Goal: Use online tool/utility

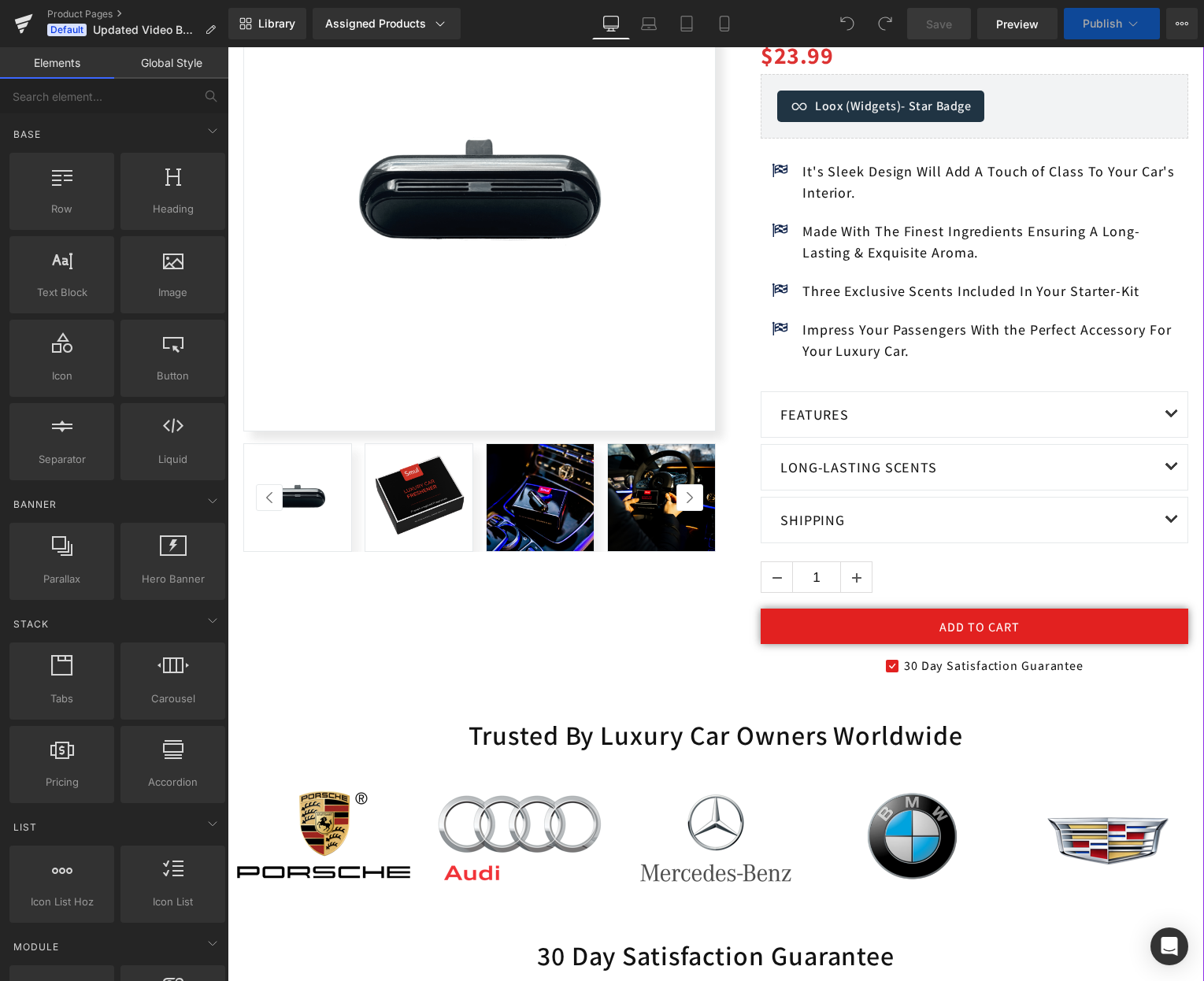
scroll to position [482, 0]
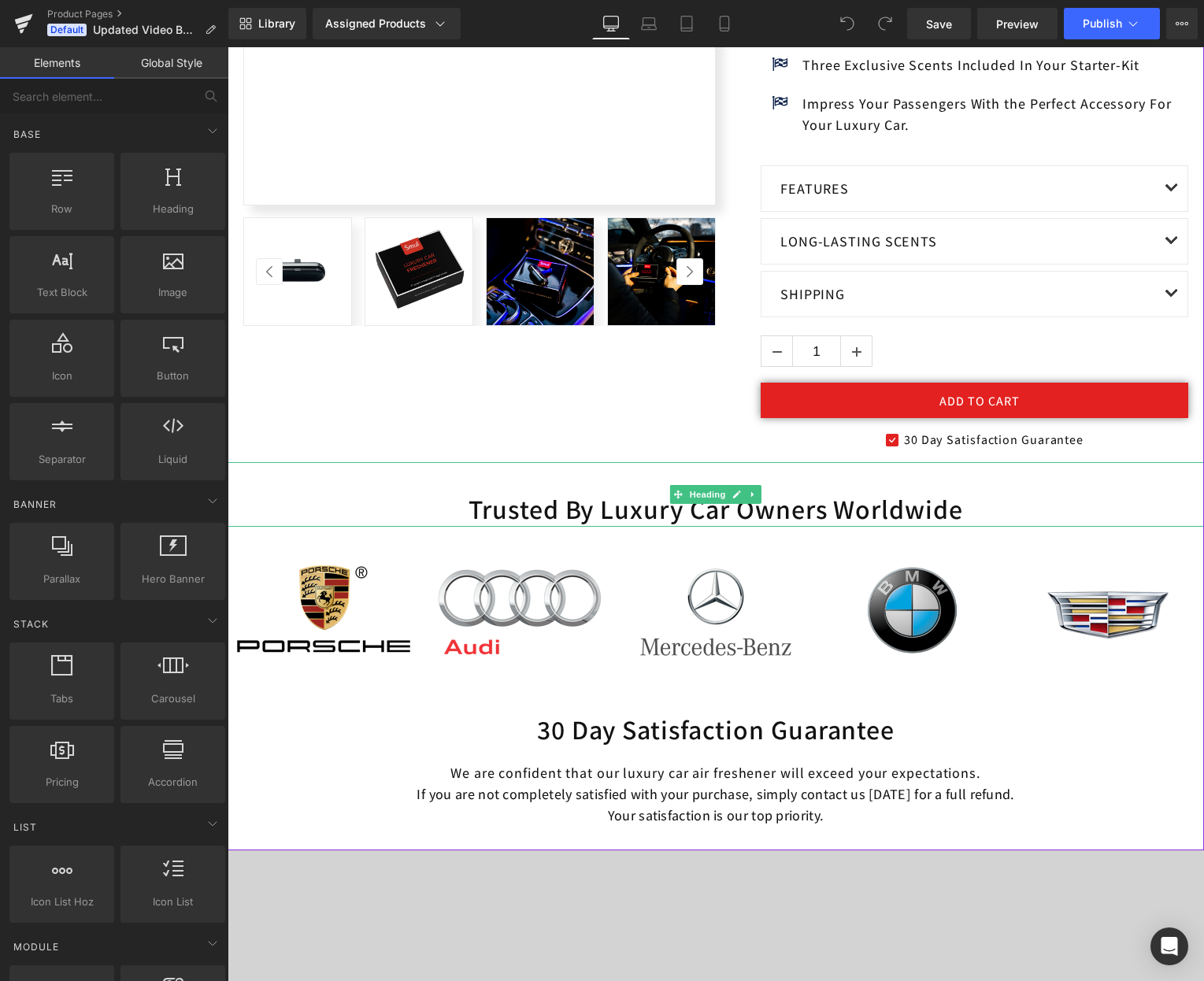
click at [645, 512] on h2 "Trusted By Luxury Car Owners Worldwide" at bounding box center [716, 509] width 976 height 35
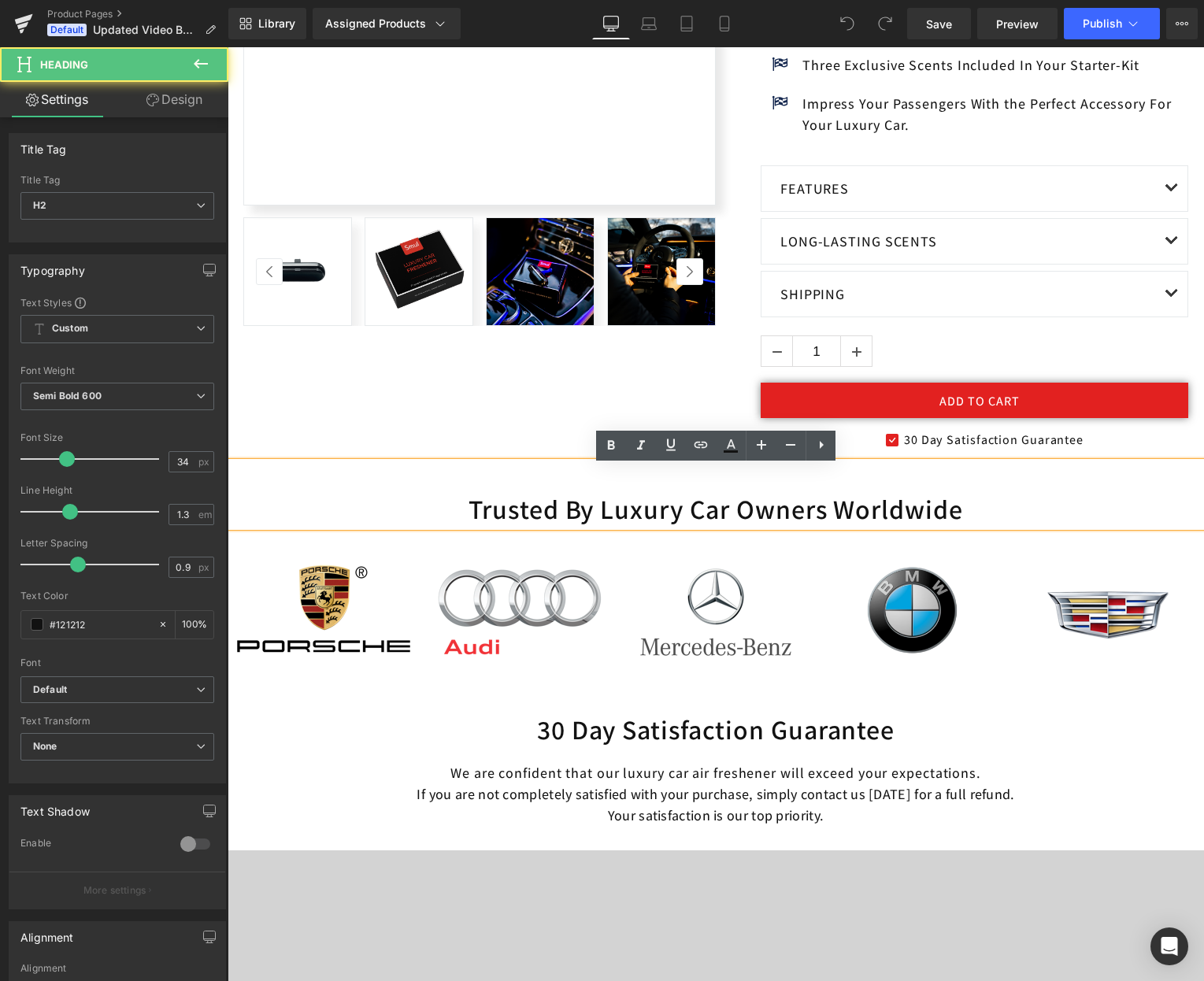
click at [615, 513] on h2 "Trusted By Luxury Car Owners Worldwide" at bounding box center [716, 509] width 976 height 35
click at [558, 515] on h2 "Trusted By Luxury Car Owners Worldwide" at bounding box center [716, 509] width 976 height 35
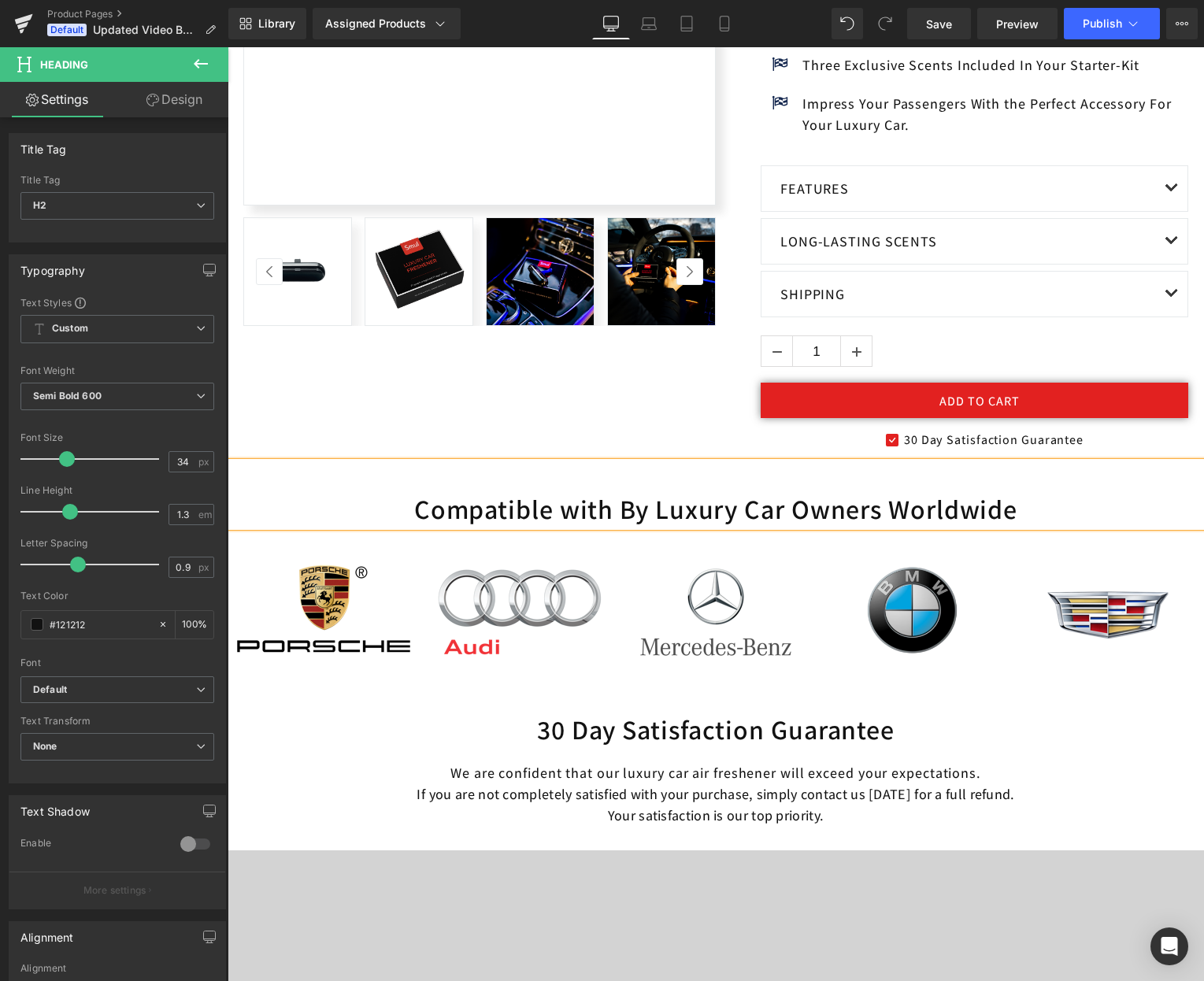
click at [657, 515] on h2 "Compatible with By Luxury Car Owners Worldwide" at bounding box center [716, 509] width 976 height 35
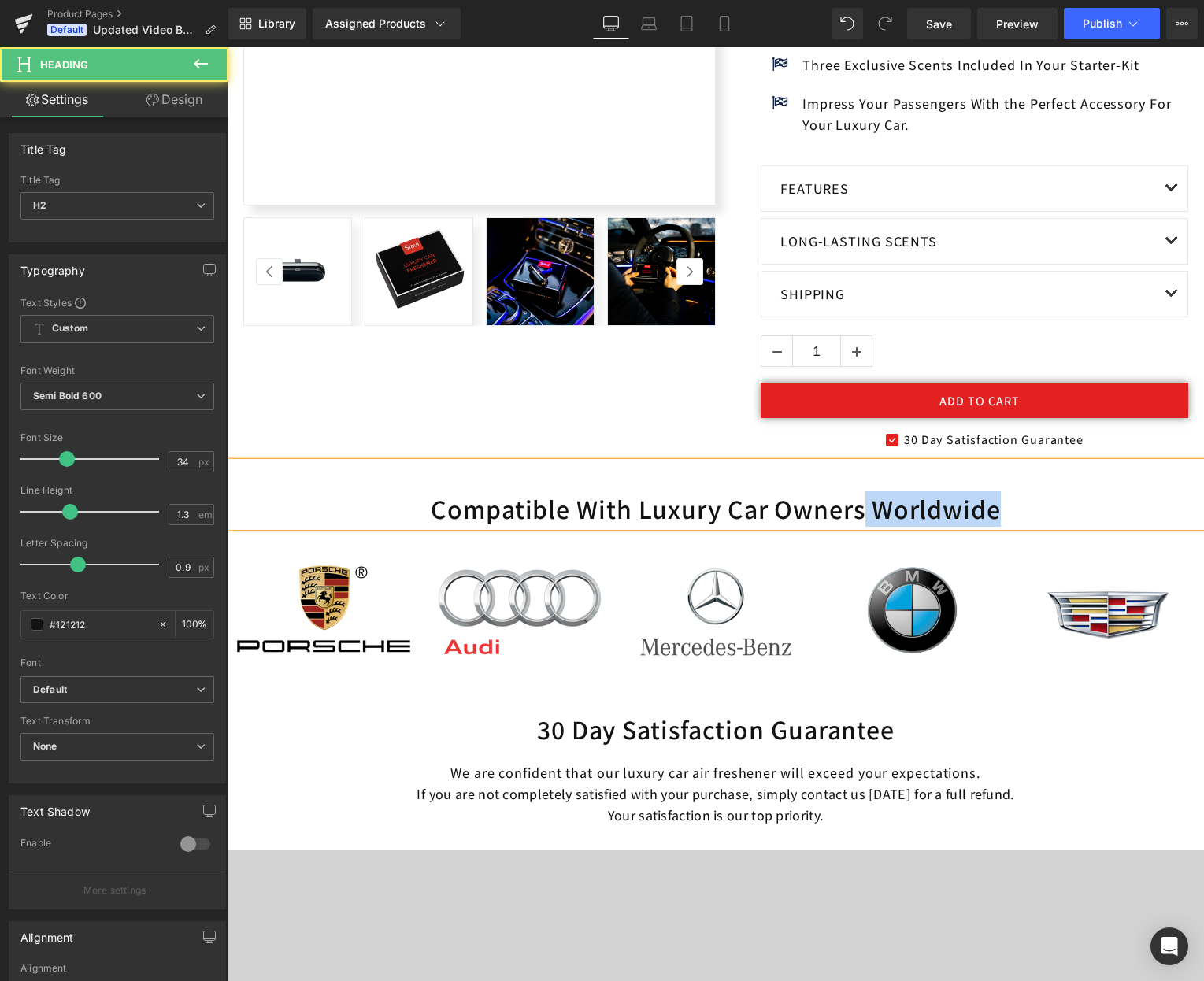
drag, startPoint x: 866, startPoint y: 521, endPoint x: 1026, endPoint y: 526, distance: 160.1
click at [1026, 526] on h2 "Compatible With Luxury Car Owners Worldwide" at bounding box center [716, 509] width 976 height 35
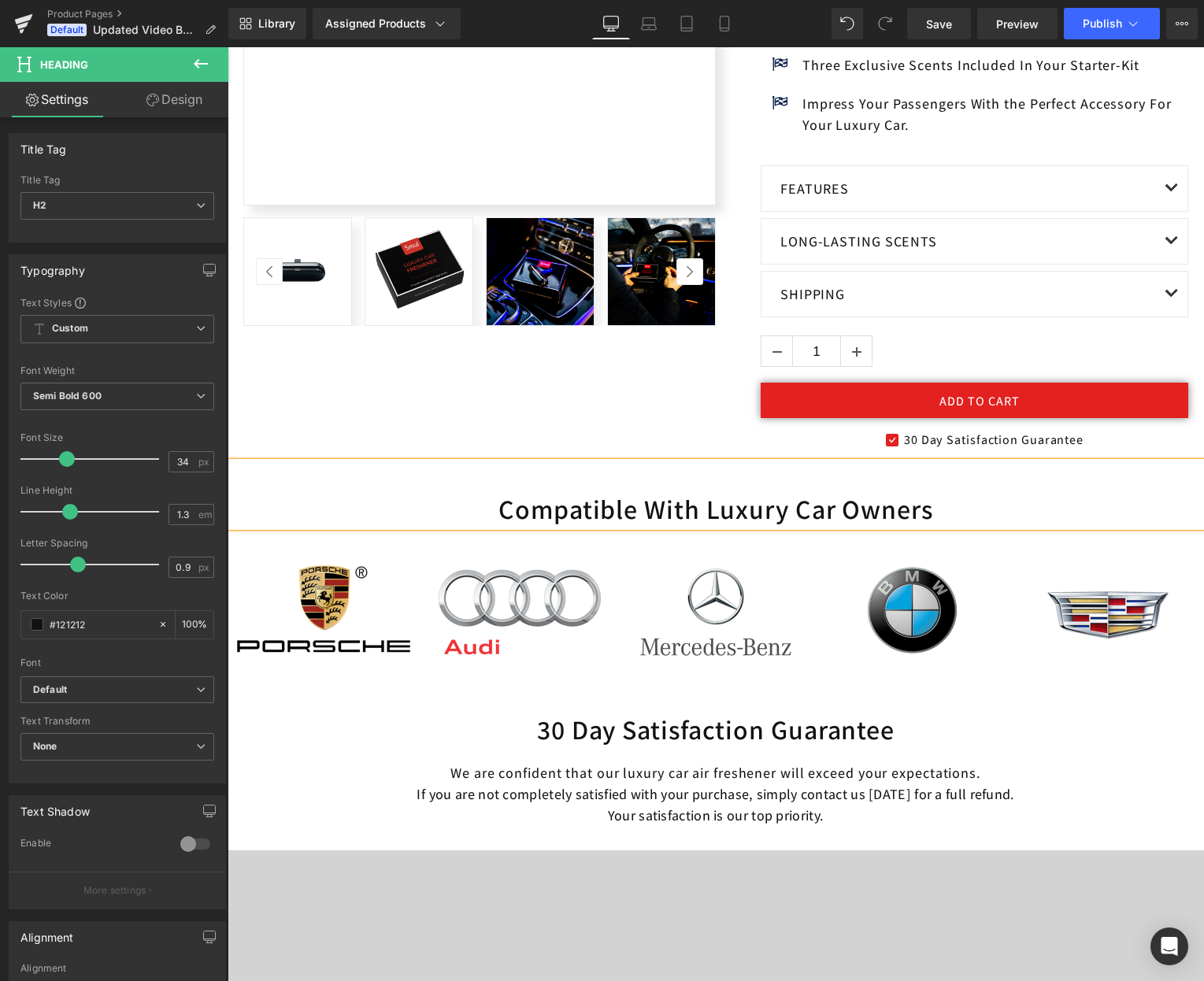
click at [985, 522] on h2 "Compatible With Luxury Car Owners" at bounding box center [716, 509] width 976 height 35
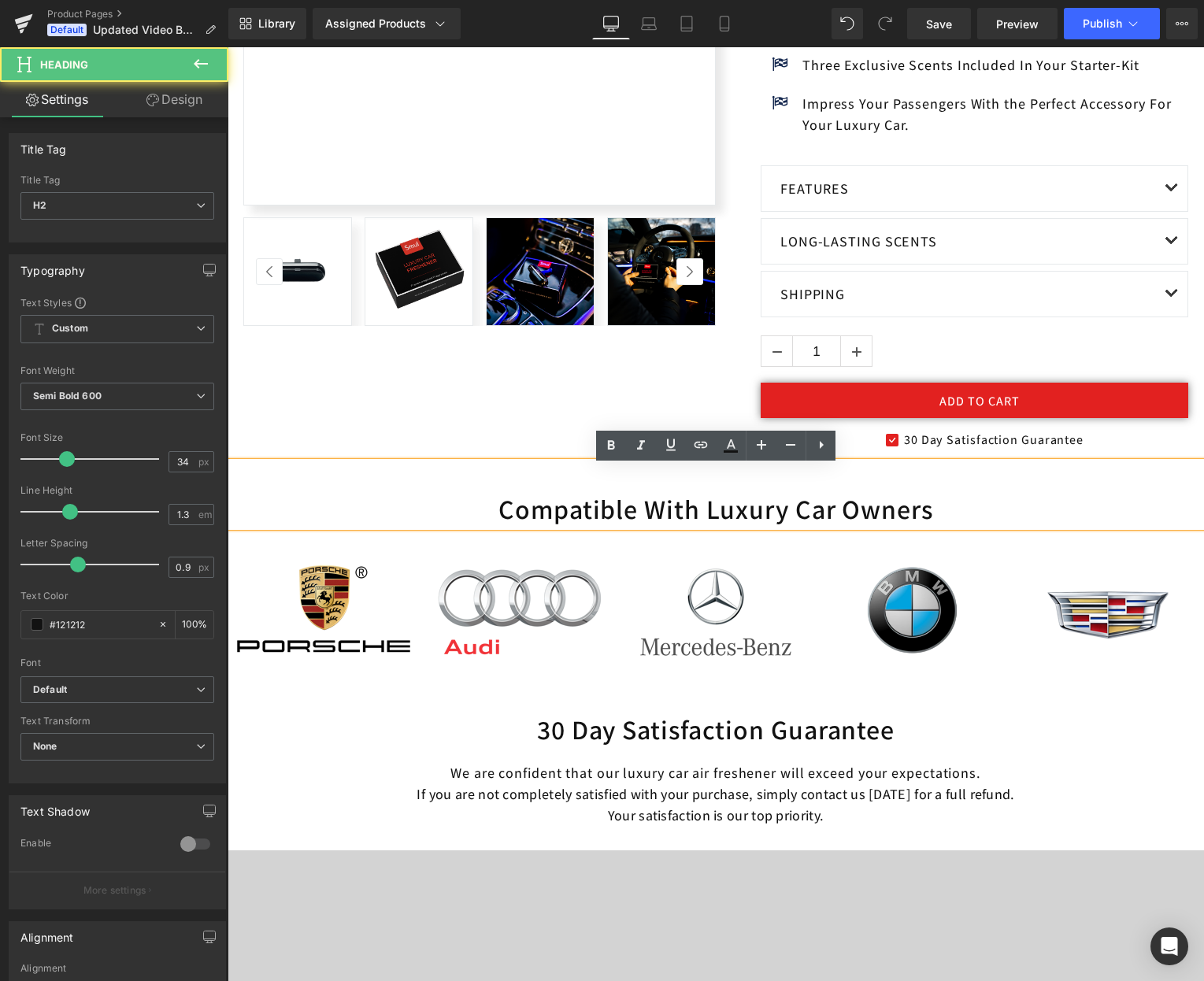
click at [954, 521] on h2 "Compatible With Luxury Car Owners" at bounding box center [716, 509] width 976 height 35
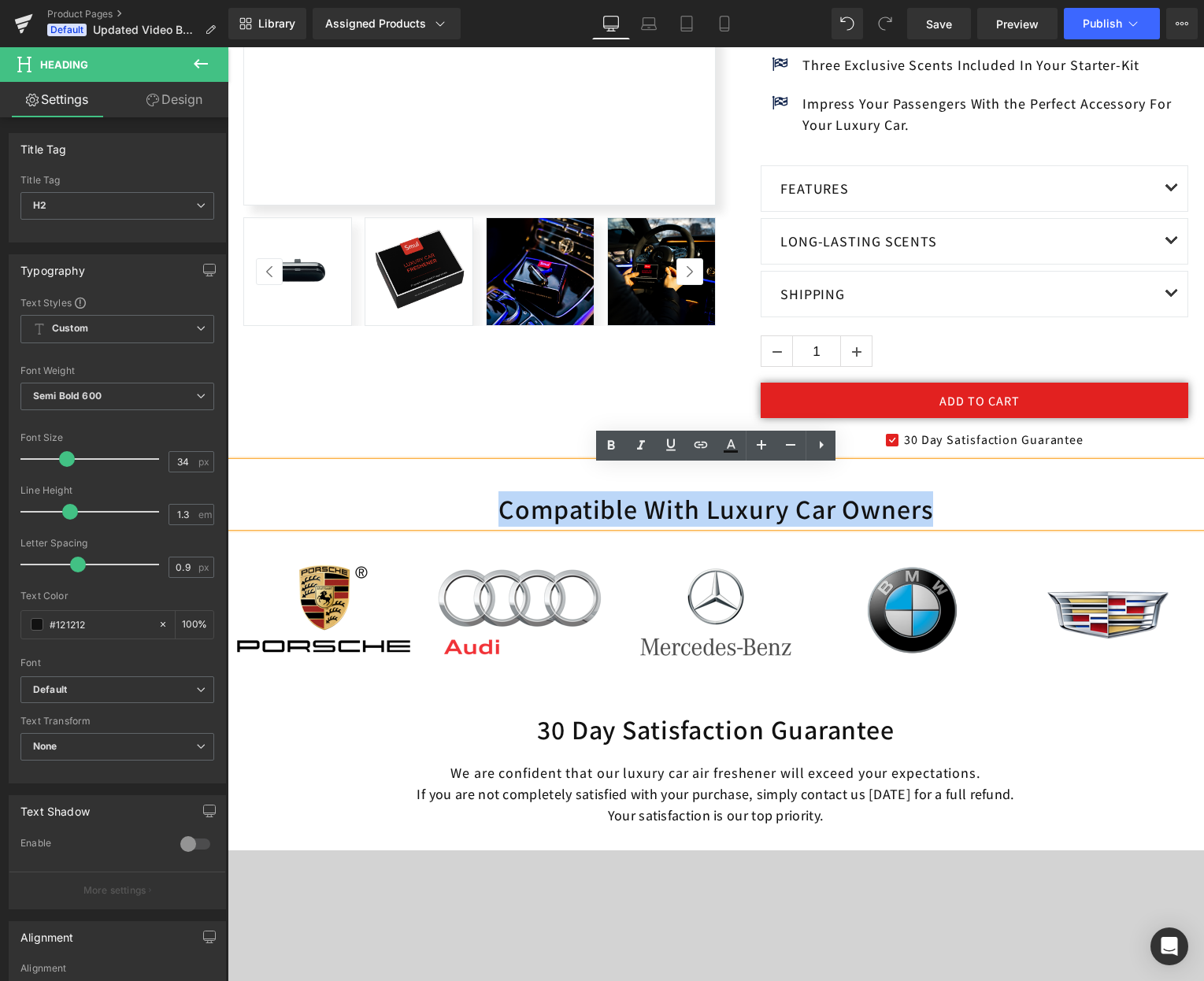
drag, startPoint x: 882, startPoint y: 510, endPoint x: 504, endPoint y: 509, distance: 378.0
click at [504, 509] on h2 "Compatible With Luxury Car Owners" at bounding box center [716, 509] width 976 height 35
copy h2 "Compatible With Luxury Car Owners"
click at [694, 513] on h2 "Compatible With Luxury Car Owners" at bounding box center [716, 509] width 976 height 35
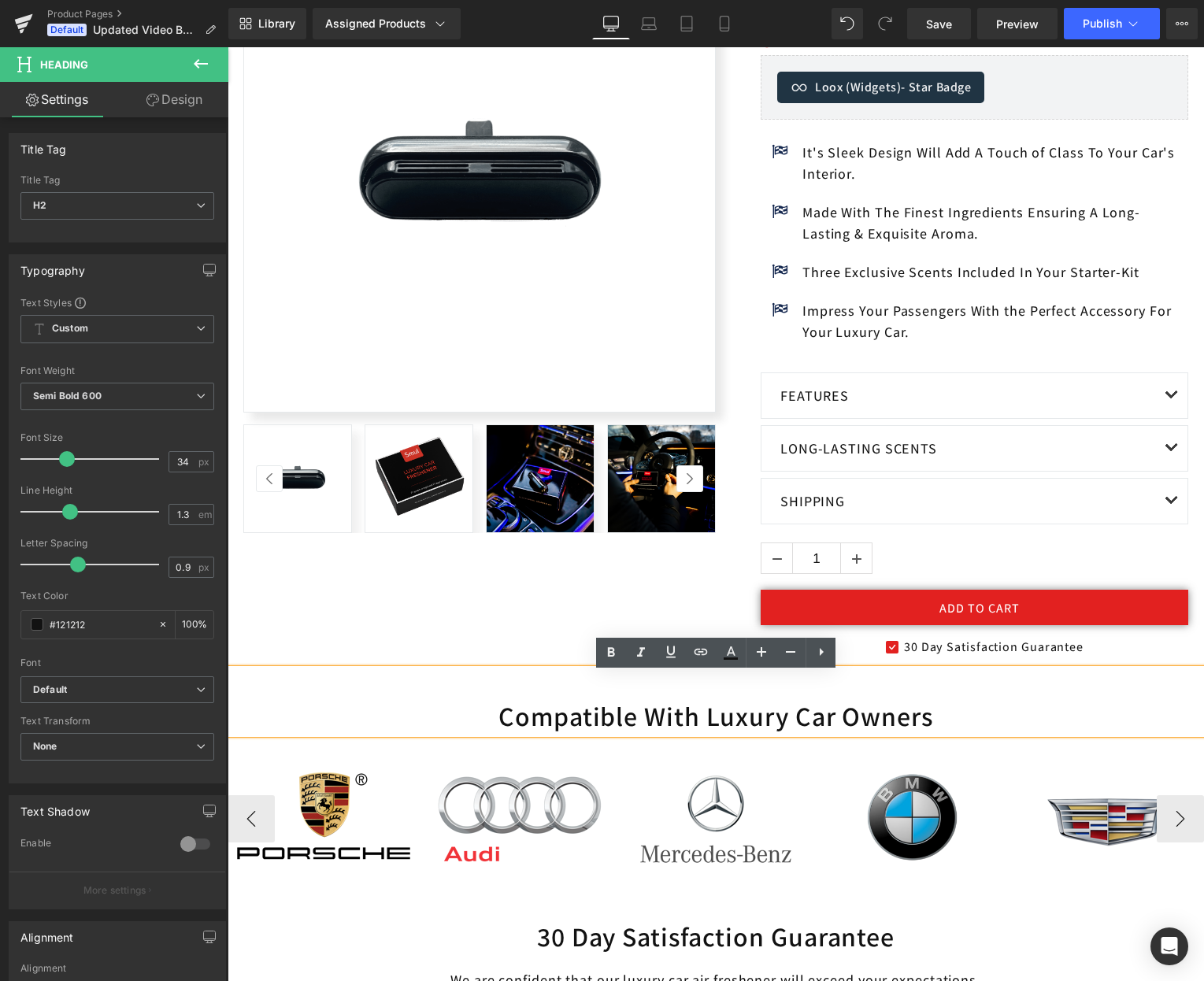
scroll to position [389, 0]
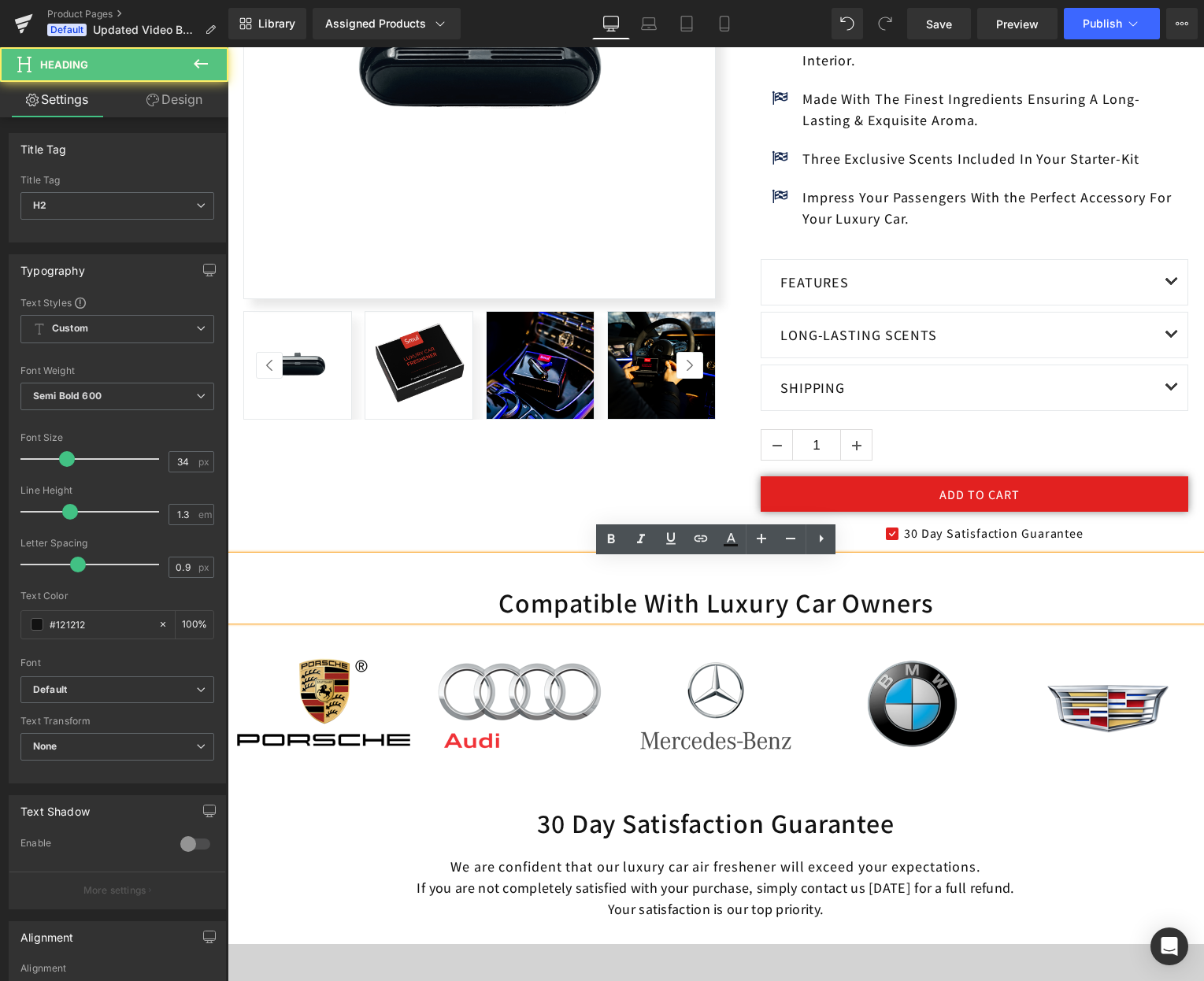
click at [928, 607] on h2 "Compatible With Luxury Car Owners" at bounding box center [716, 603] width 976 height 35
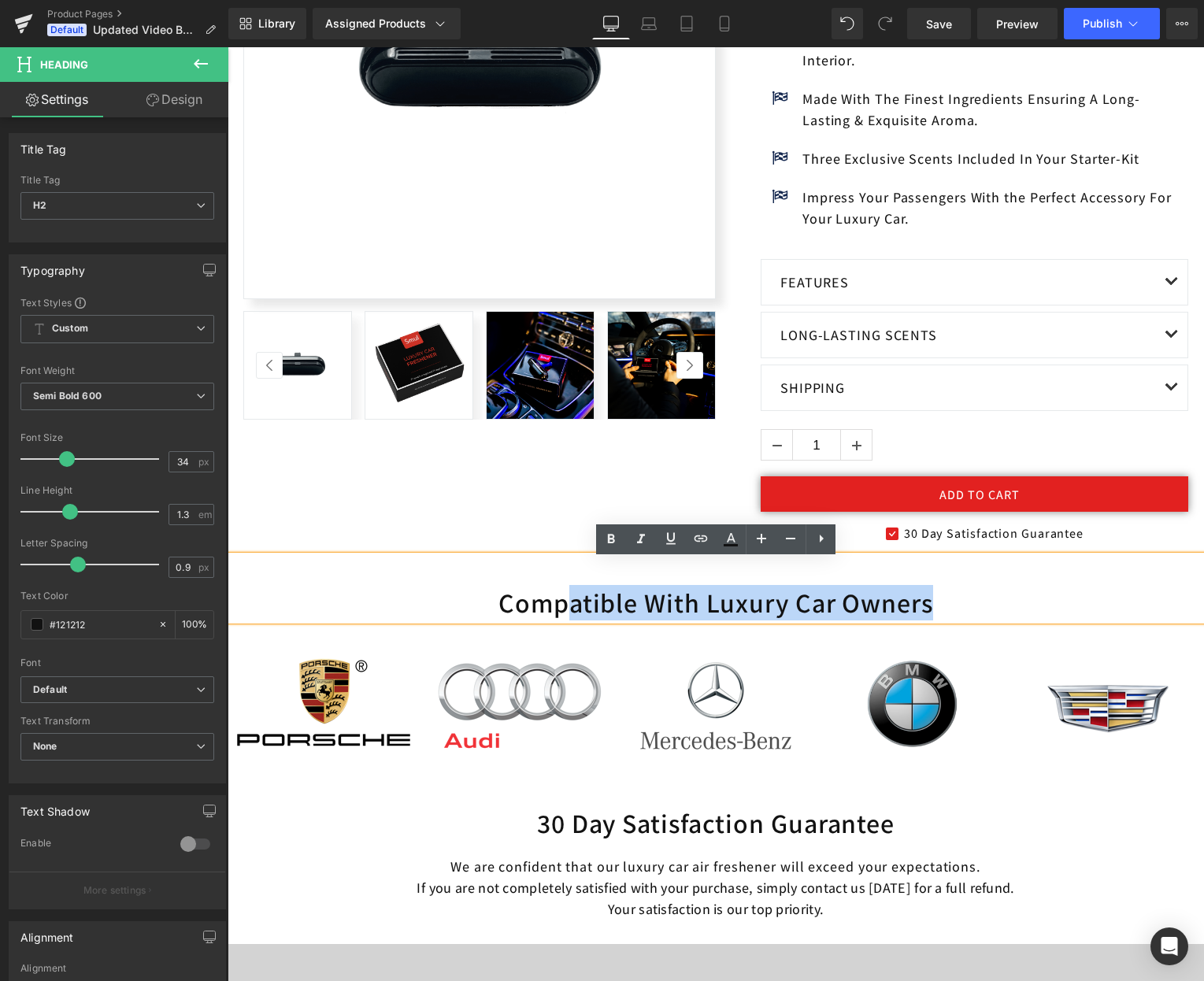
drag, startPoint x: 917, startPoint y: 613, endPoint x: 562, endPoint y: 601, distance: 355.2
click at [562, 601] on h2 "Compatible With Luxury Car Owners" at bounding box center [716, 603] width 976 height 35
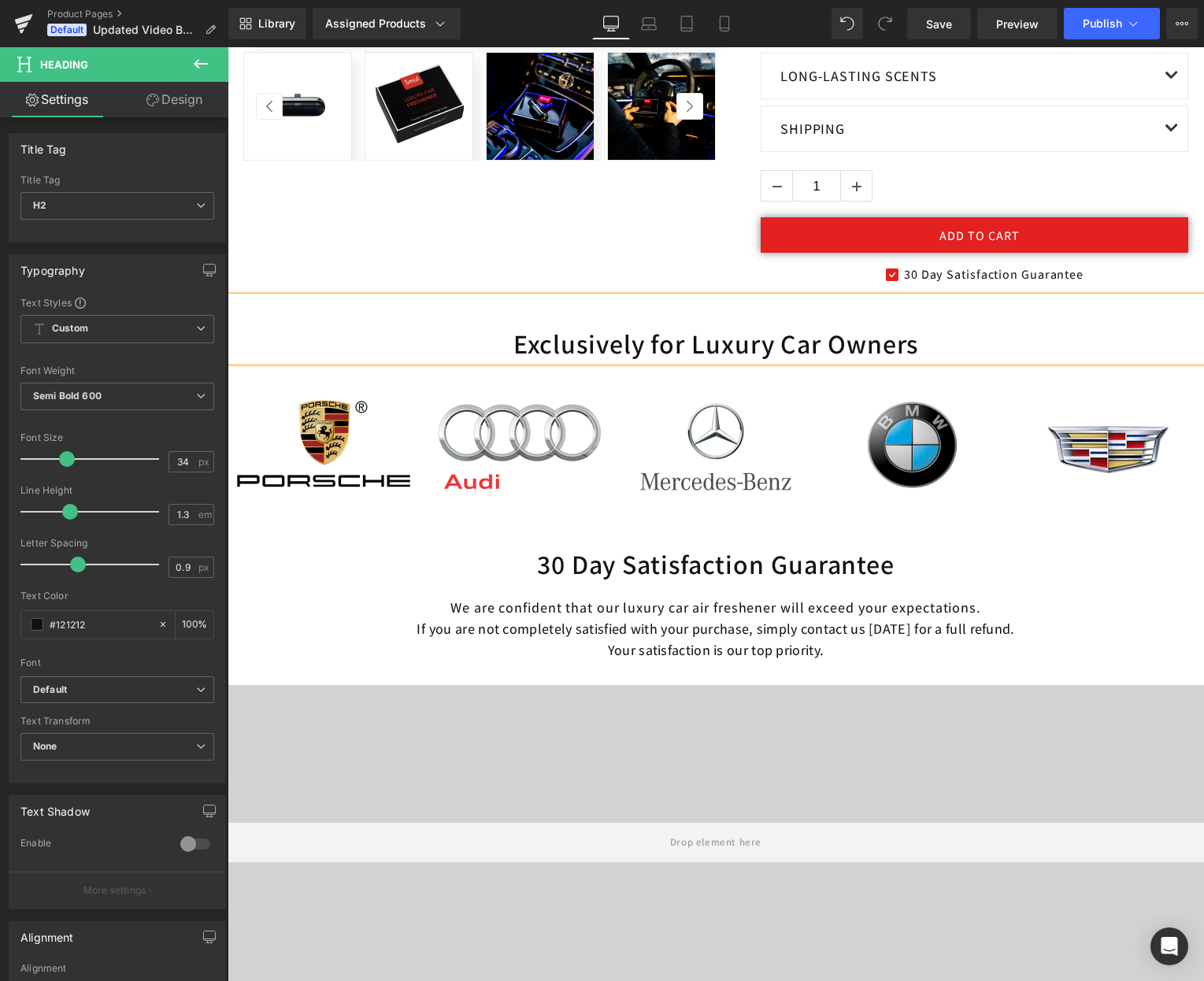
scroll to position [411, 0]
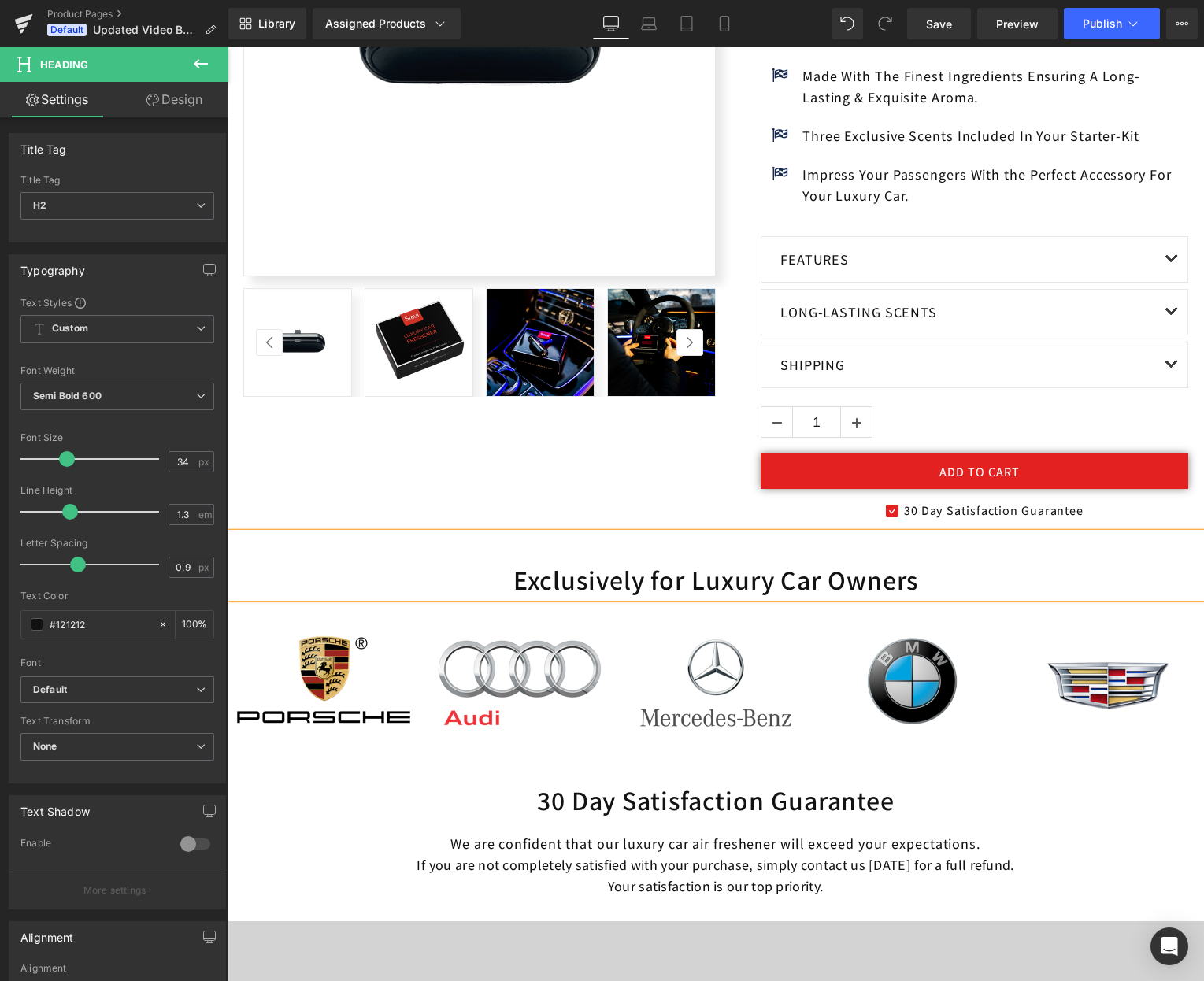
click at [659, 583] on h2 "Exclusively for Luxury Car Owners" at bounding box center [716, 580] width 976 height 35
click at [927, 579] on h2 "Exclusively For Luxury Car Owners" at bounding box center [716, 580] width 976 height 35
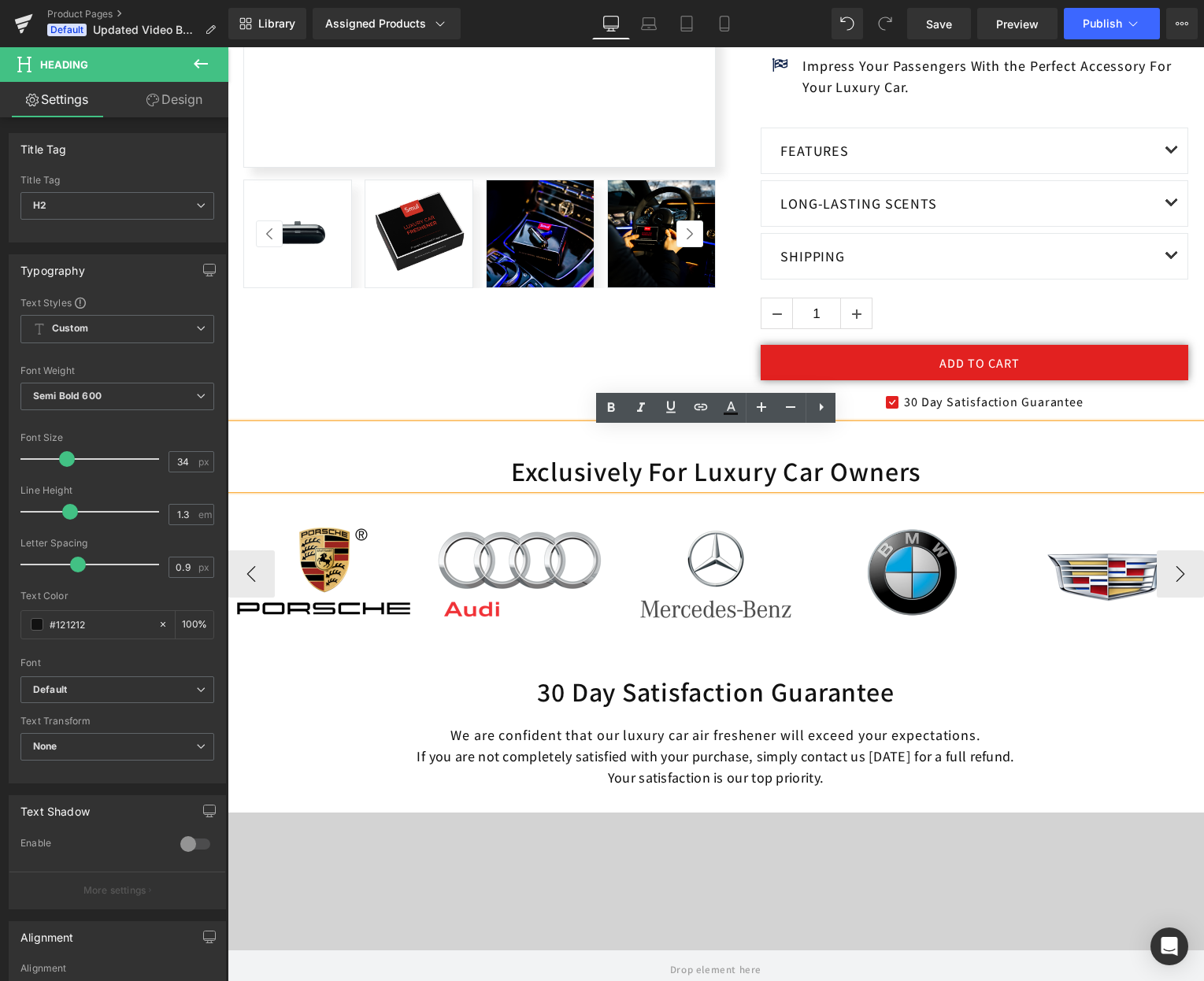
scroll to position [672, 0]
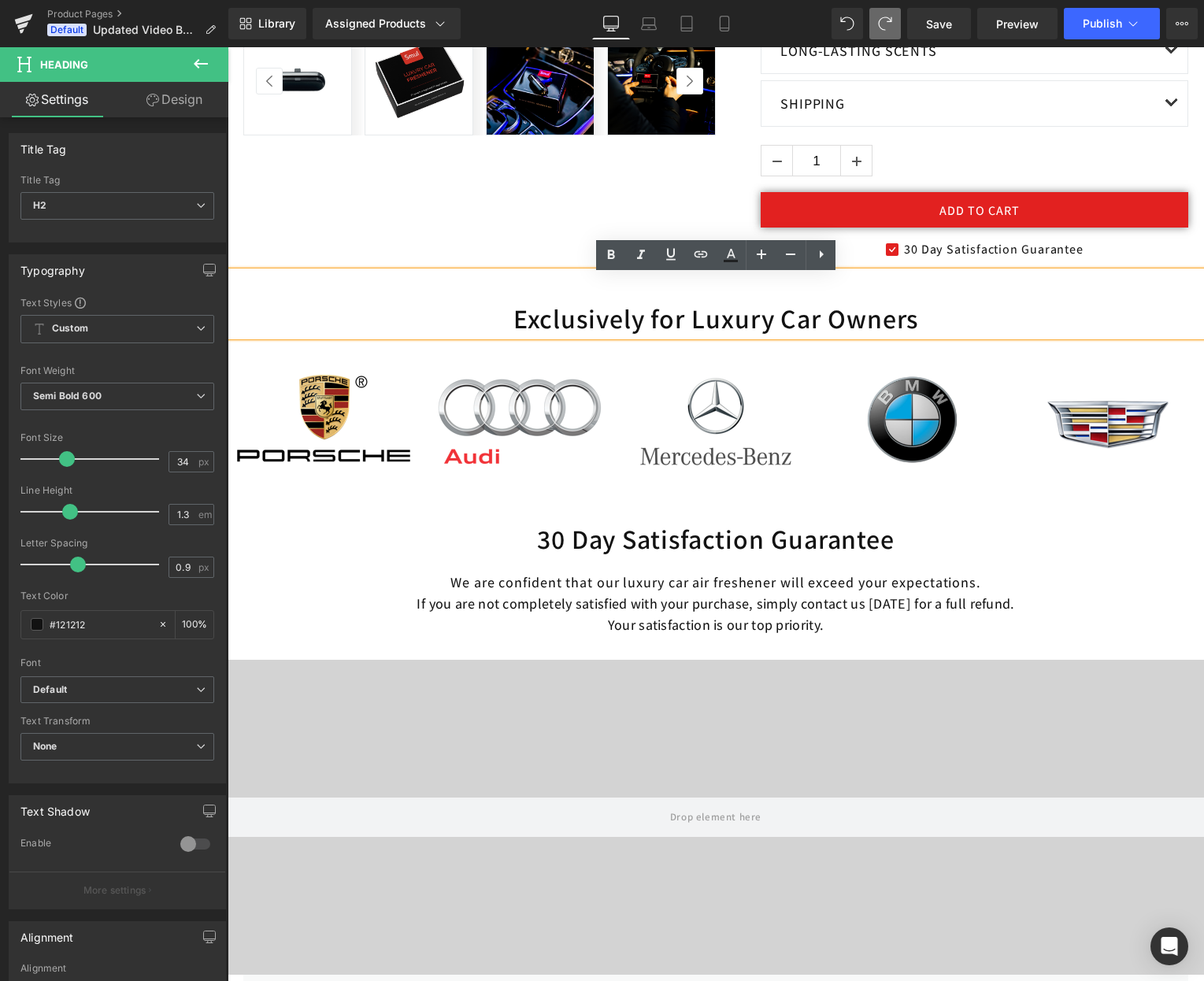
click at [659, 319] on h2 "Exclusively for Luxury Car Owners" at bounding box center [716, 319] width 976 height 35
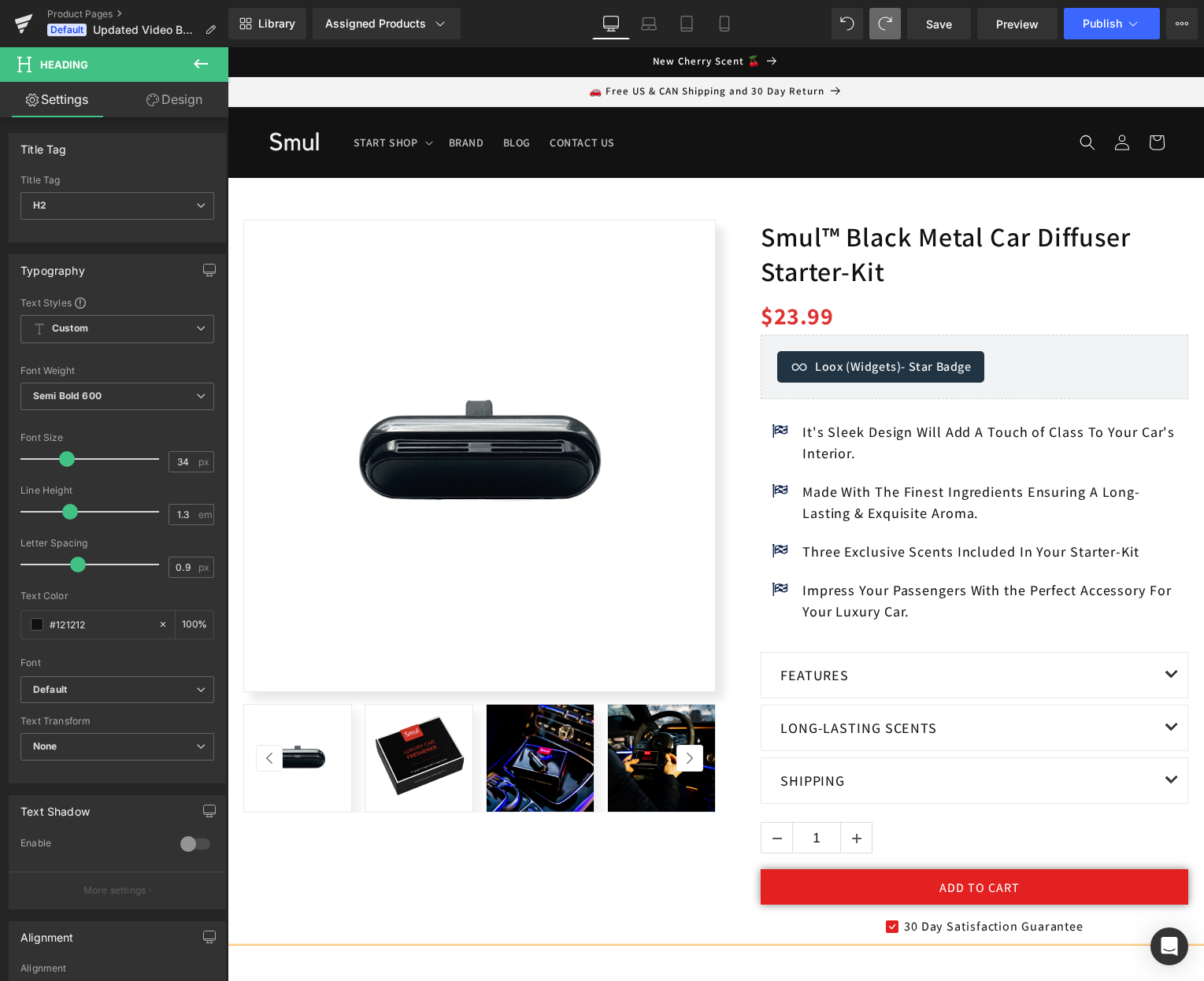
scroll to position [594, 0]
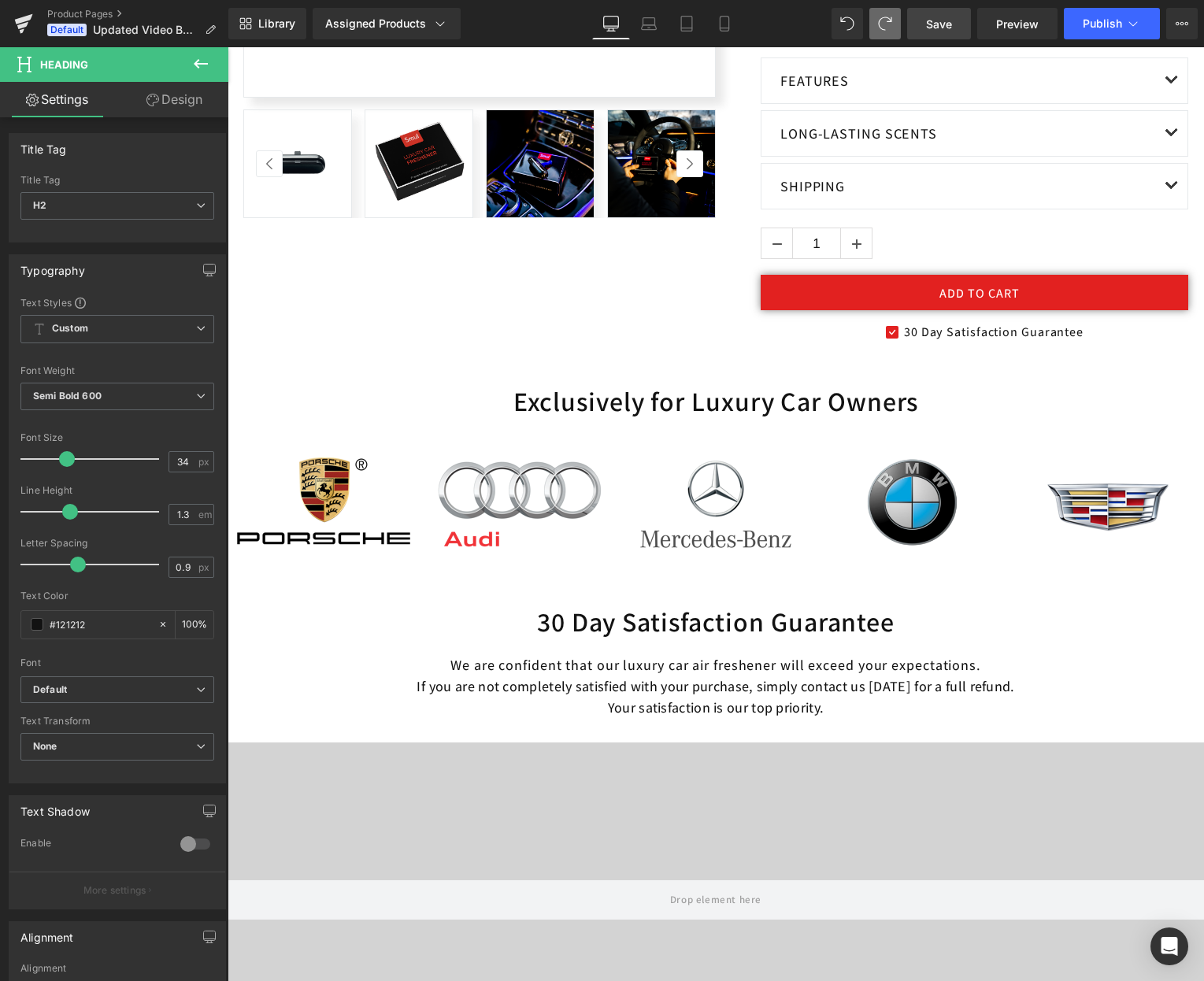
click at [941, 26] on span "Save" at bounding box center [938, 24] width 26 height 16
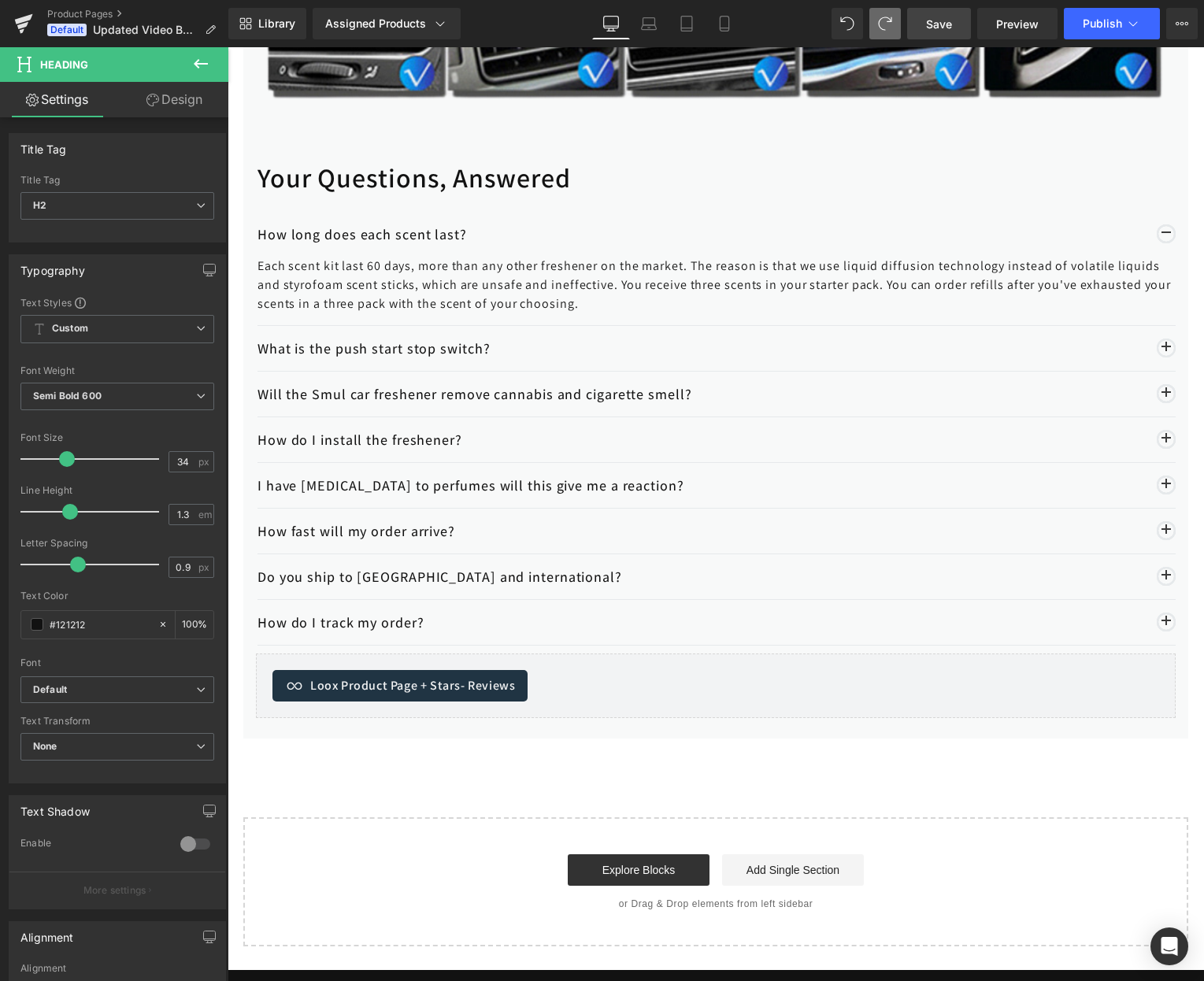
scroll to position [3511, 0]
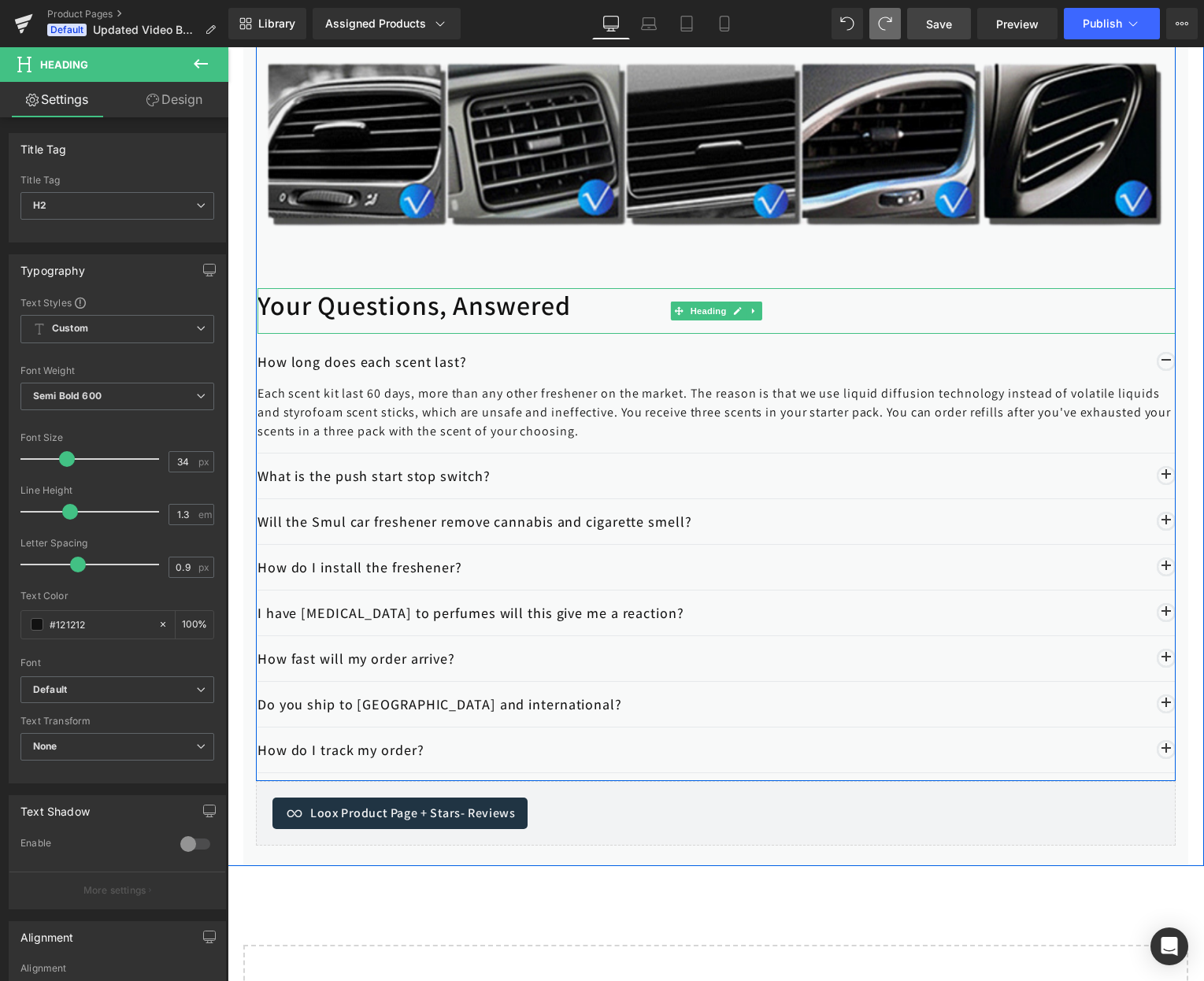
click at [533, 311] on h3 "Your Questions, Answered" at bounding box center [716, 305] width 918 height 35
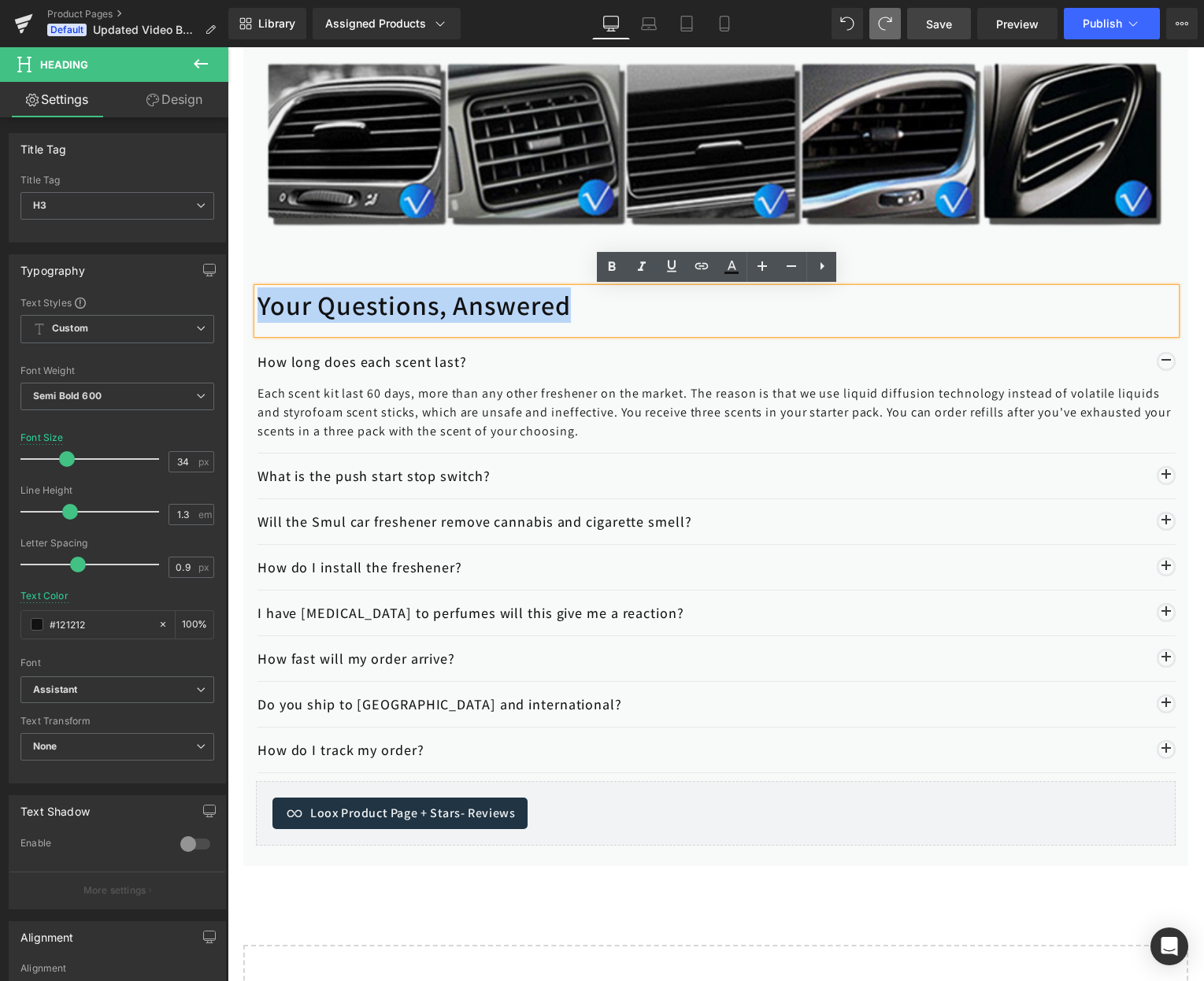
drag, startPoint x: 583, startPoint y: 312, endPoint x: 264, endPoint y: 313, distance: 319.0
click at [264, 313] on h3 "Your Questions, Answered" at bounding box center [716, 305] width 918 height 35
copy h3 "Your Questions, Answered"
click at [1166, 566] on button "button" at bounding box center [1165, 566] width 19 height 19
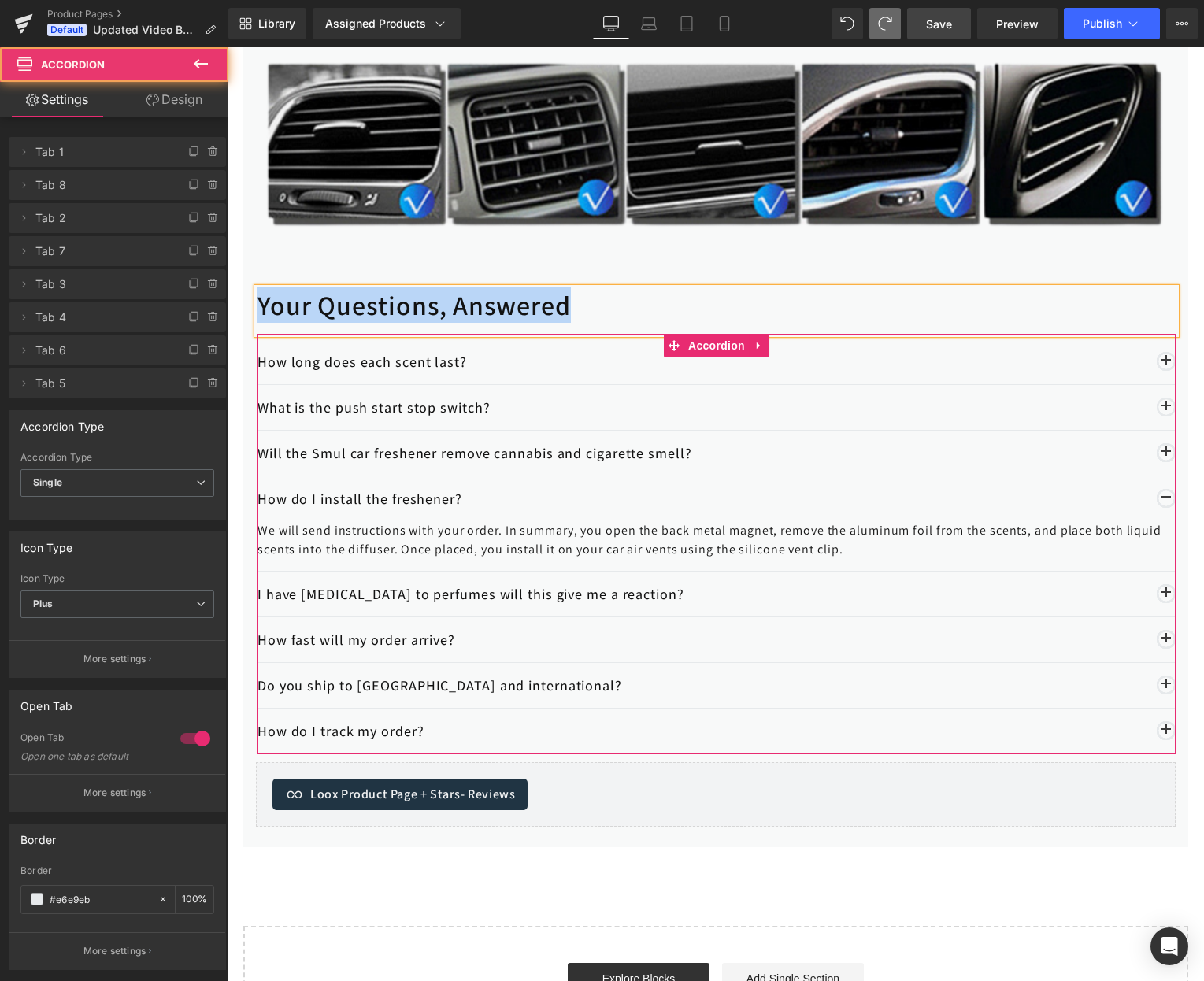
click at [1167, 495] on button "button" at bounding box center [1165, 498] width 19 height 19
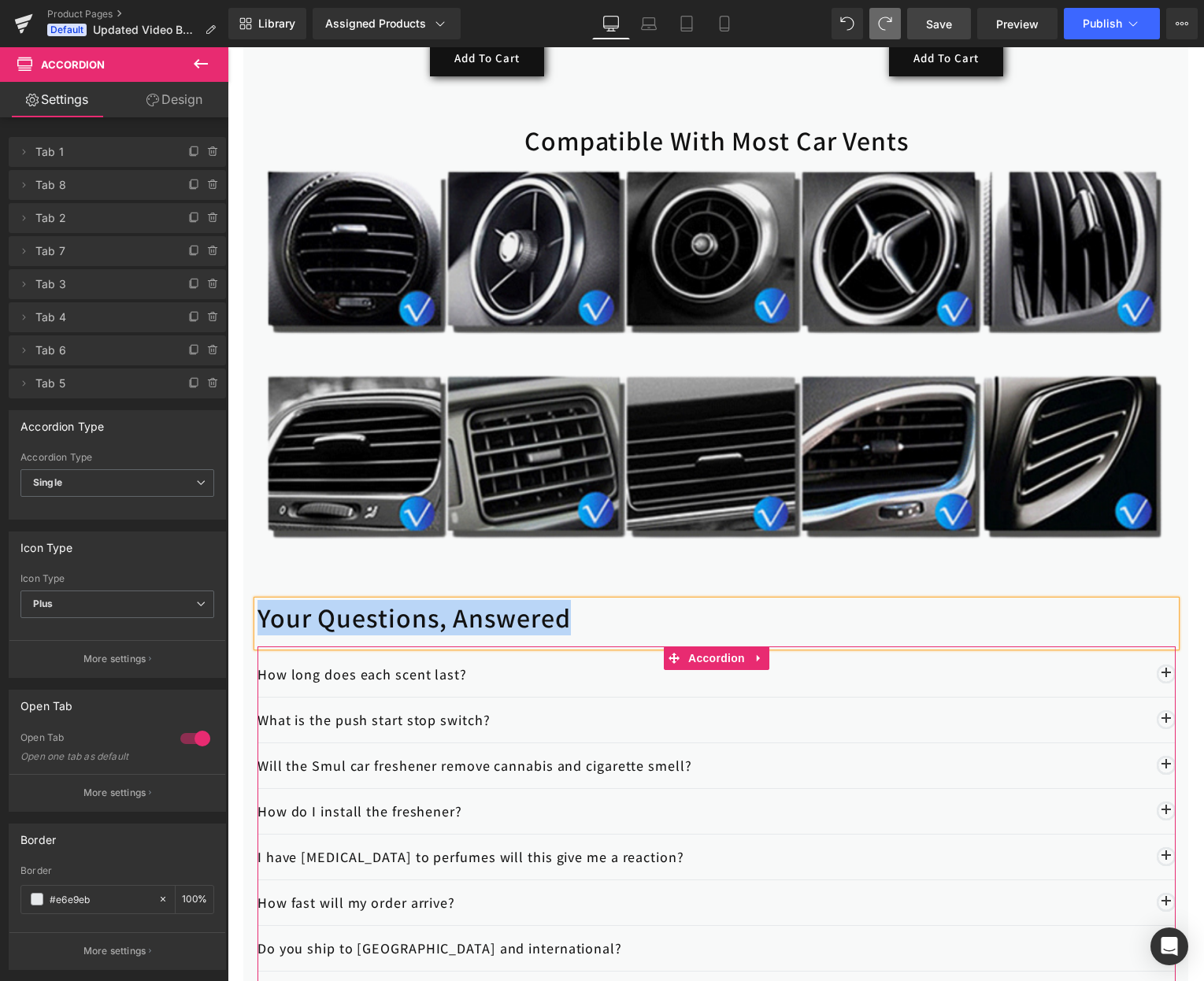
scroll to position [3219, 0]
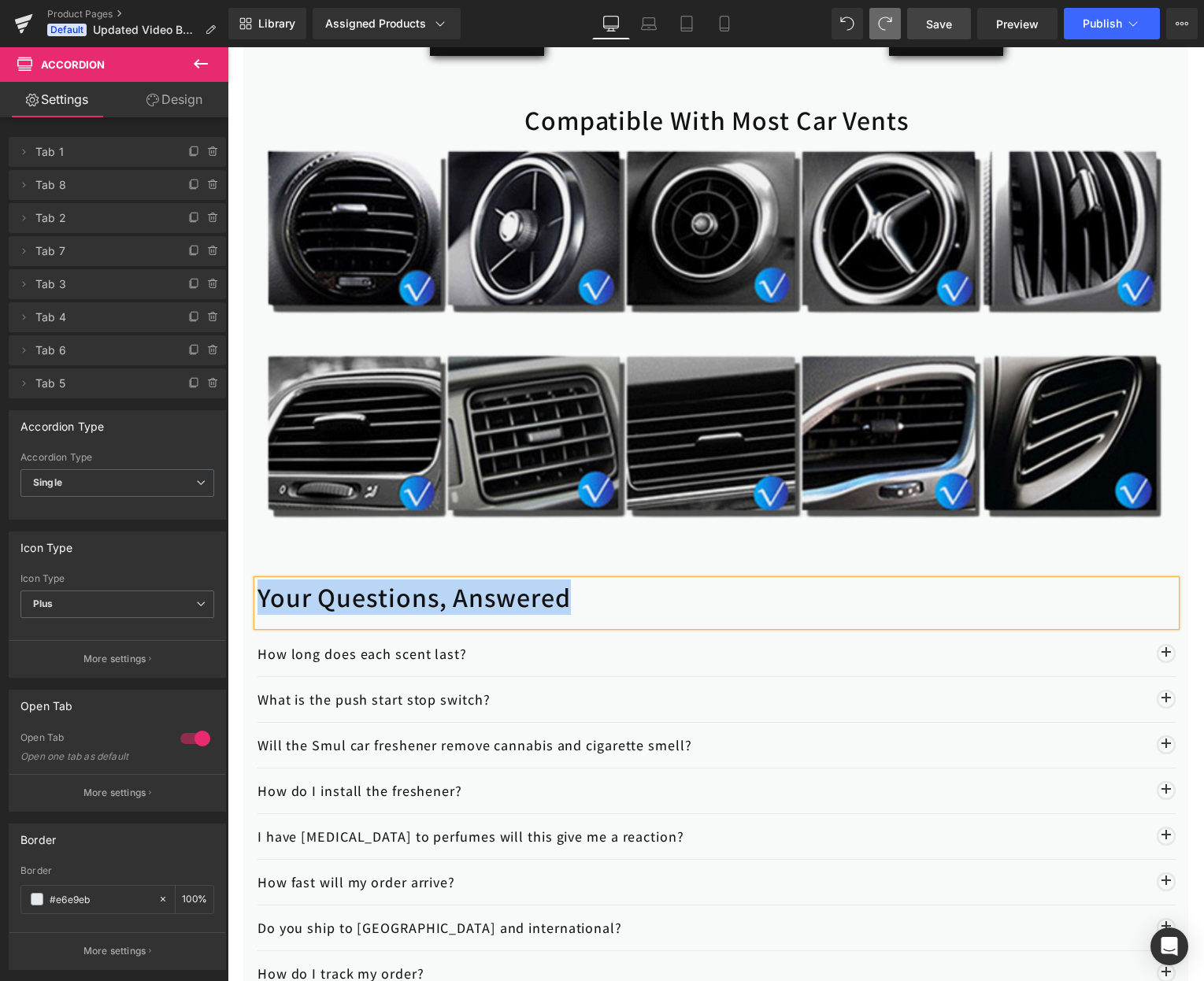
click at [319, 609] on h3 "Your Questions, Answered" at bounding box center [716, 598] width 918 height 35
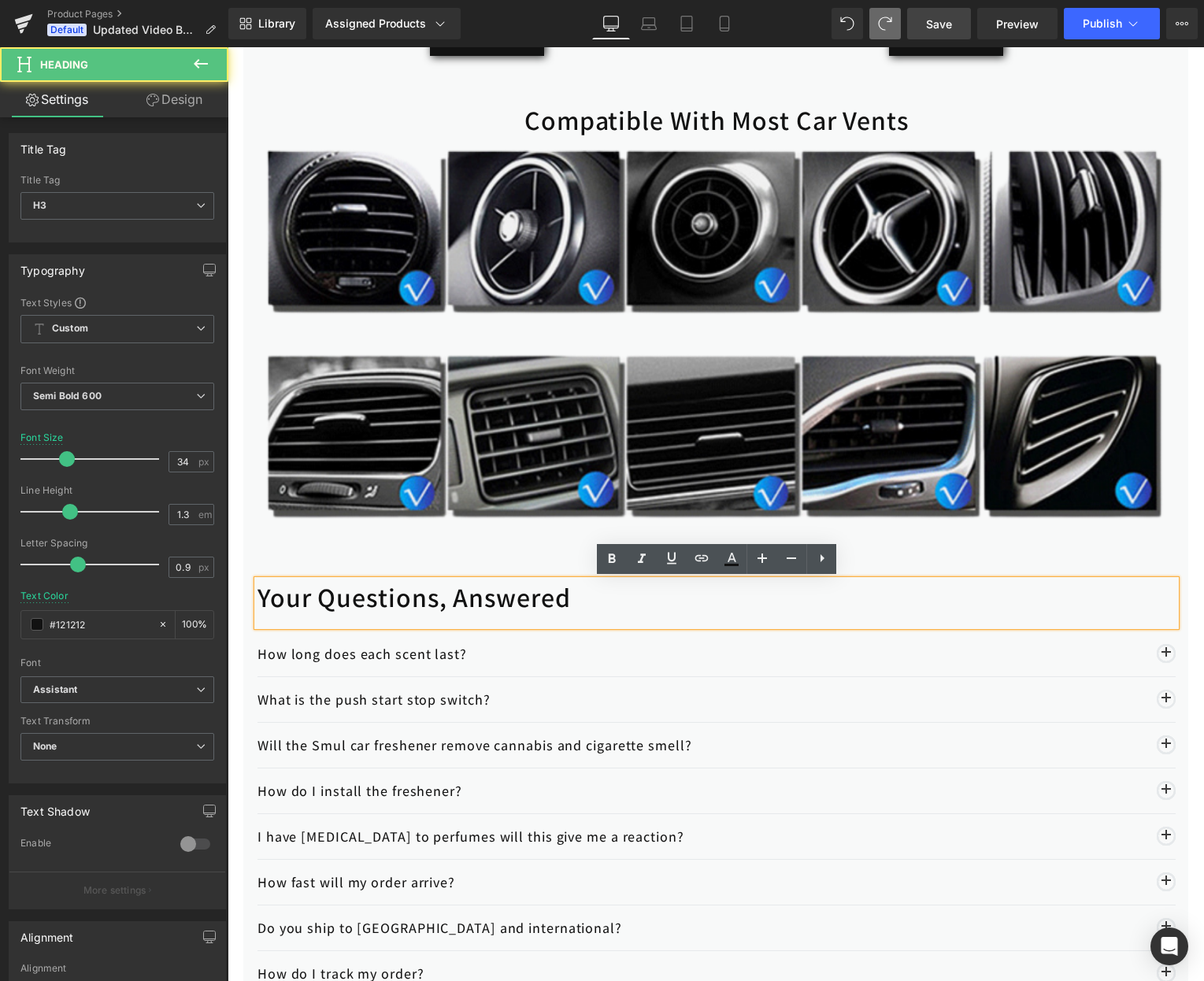
click at [262, 600] on h3 "Your Questions, Answered" at bounding box center [716, 598] width 918 height 35
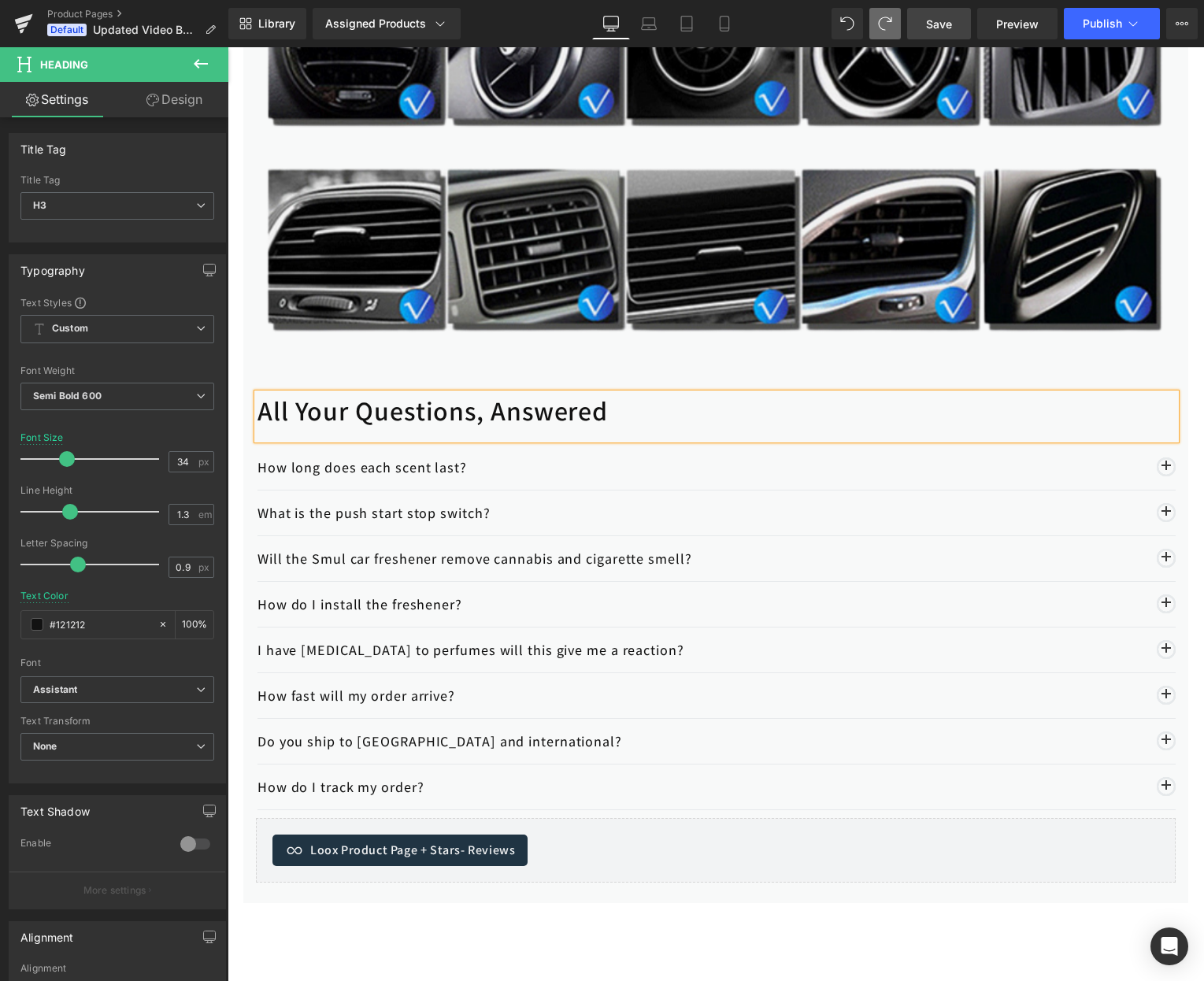
scroll to position [3426, 0]
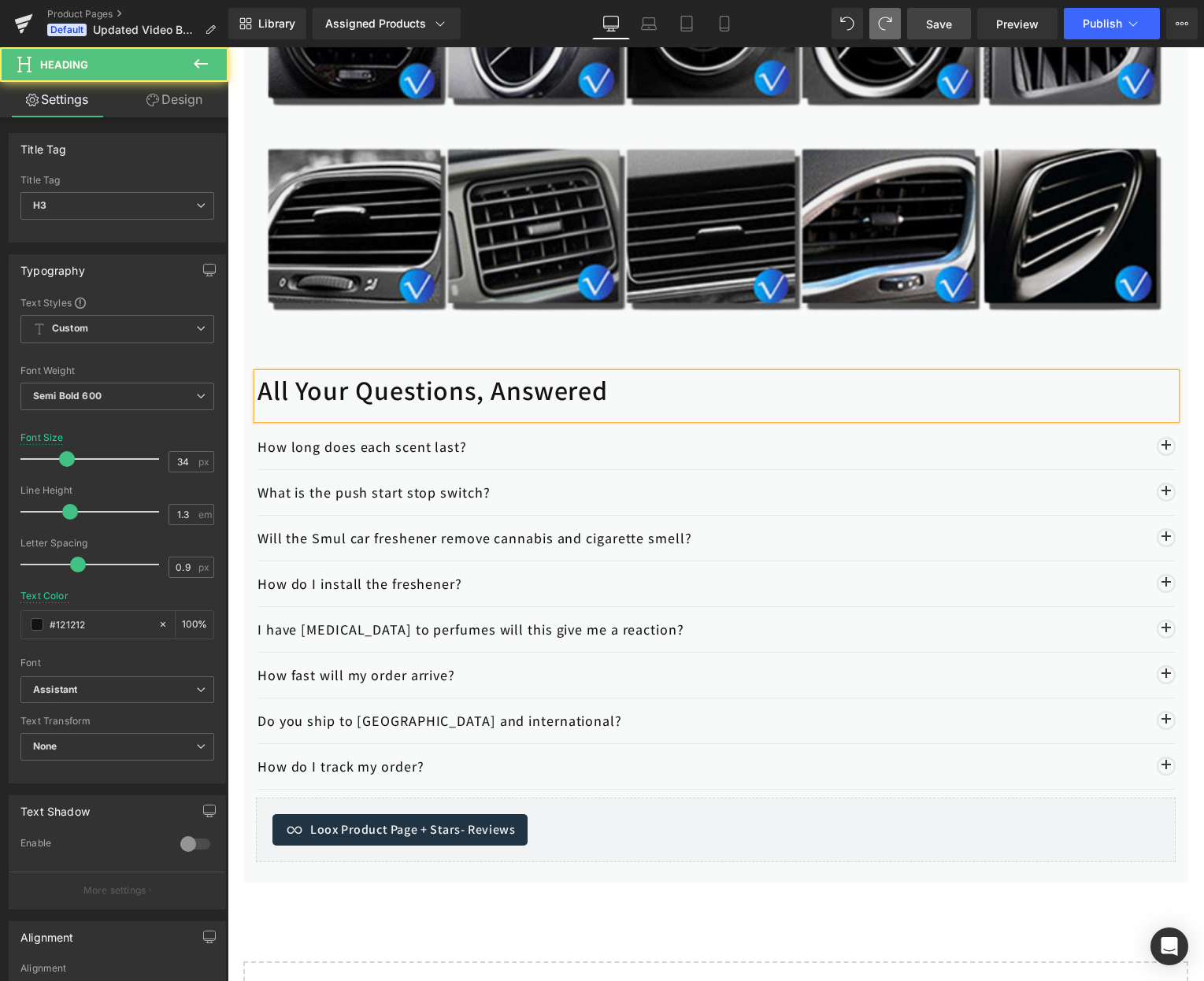
click at [578, 394] on h3 "All Your Questions, Answered" at bounding box center [716, 390] width 918 height 35
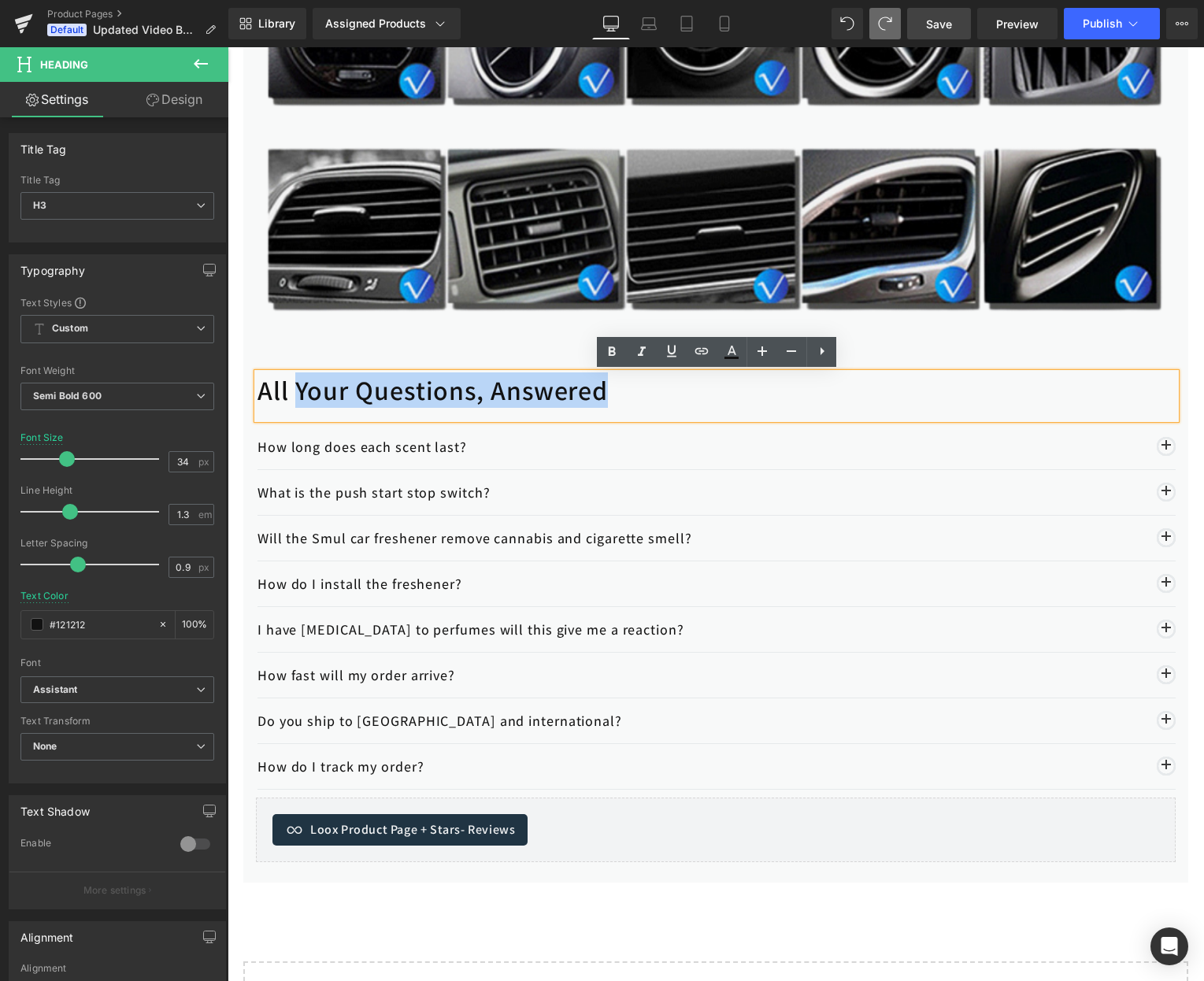
drag, startPoint x: 506, startPoint y: 400, endPoint x: 297, endPoint y: 407, distance: 209.1
click at [297, 407] on h3 "All Your Questions, Answered" at bounding box center [716, 390] width 918 height 35
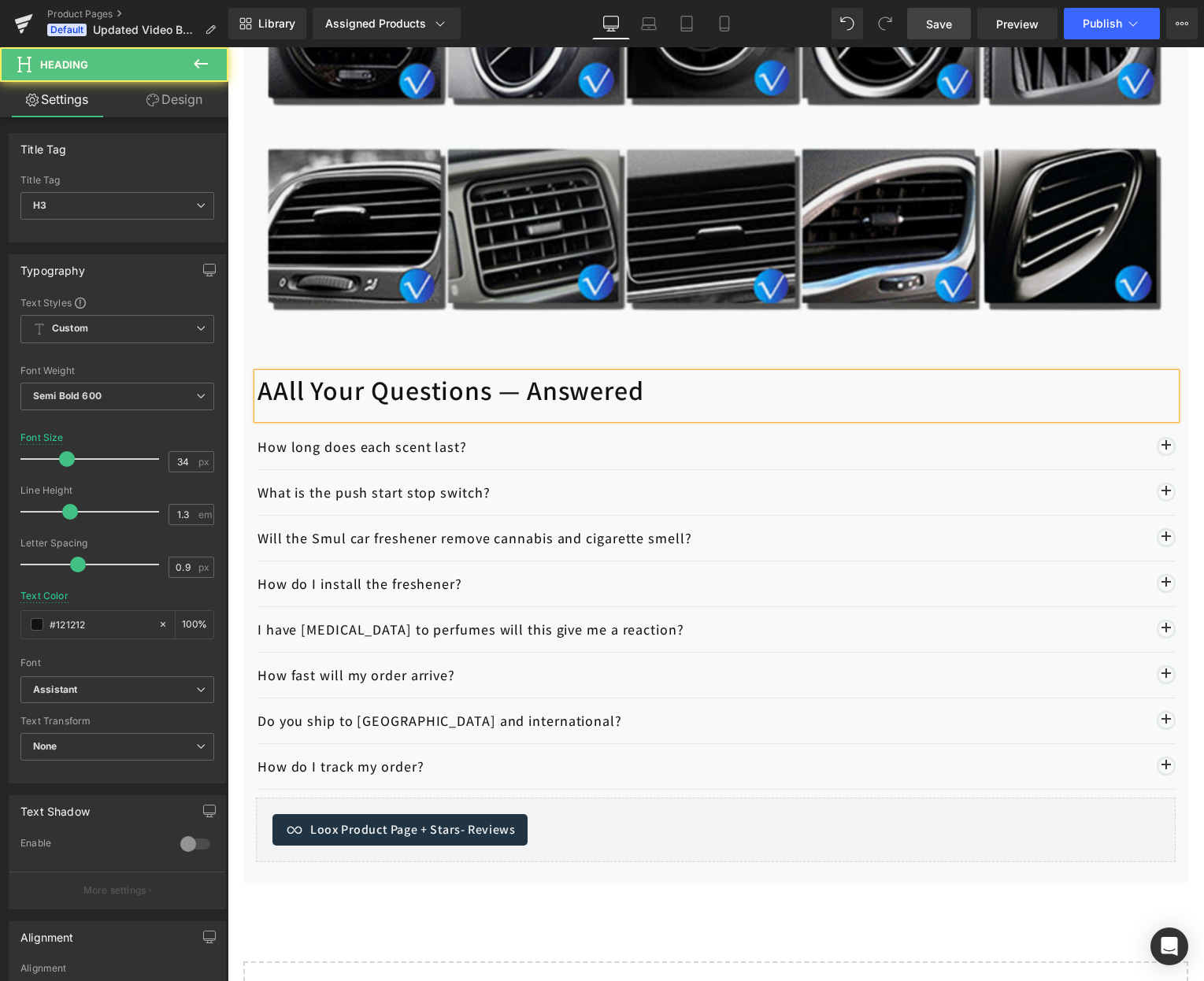
click at [274, 395] on h3 "AAll Your Questions — Answered" at bounding box center [716, 390] width 918 height 35
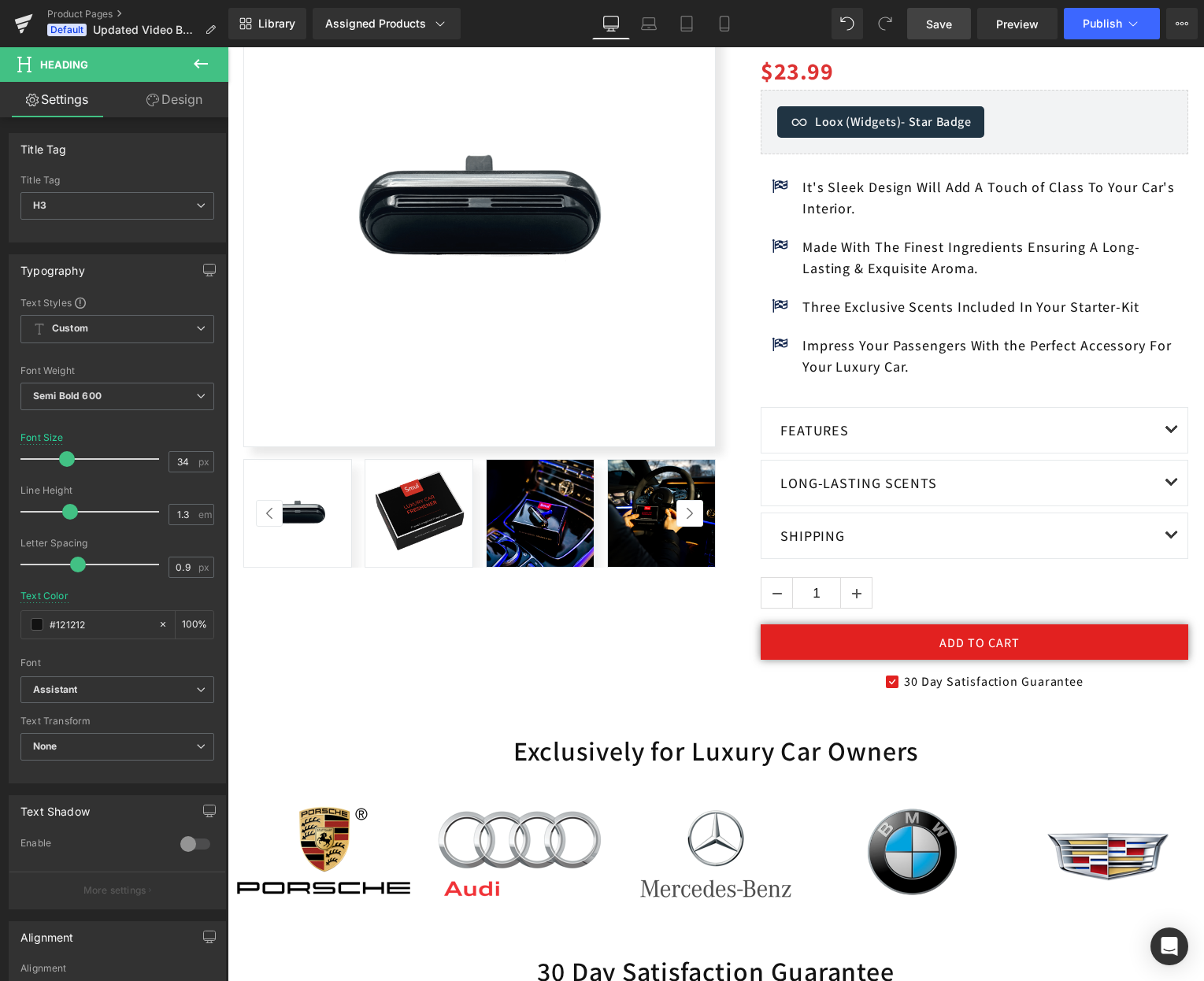
scroll to position [0, 0]
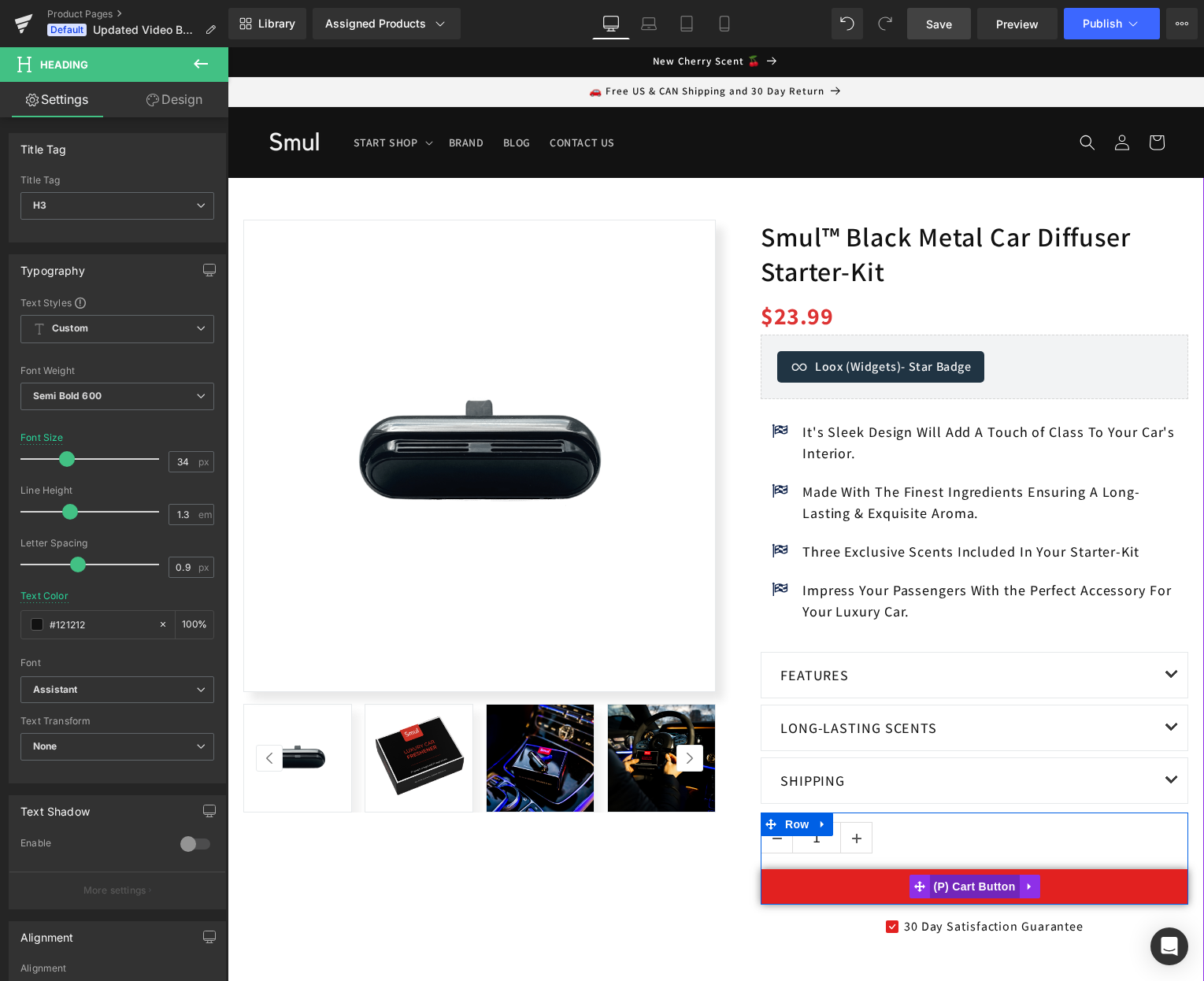
click at [962, 887] on span "(P) Cart Button" at bounding box center [973, 887] width 90 height 23
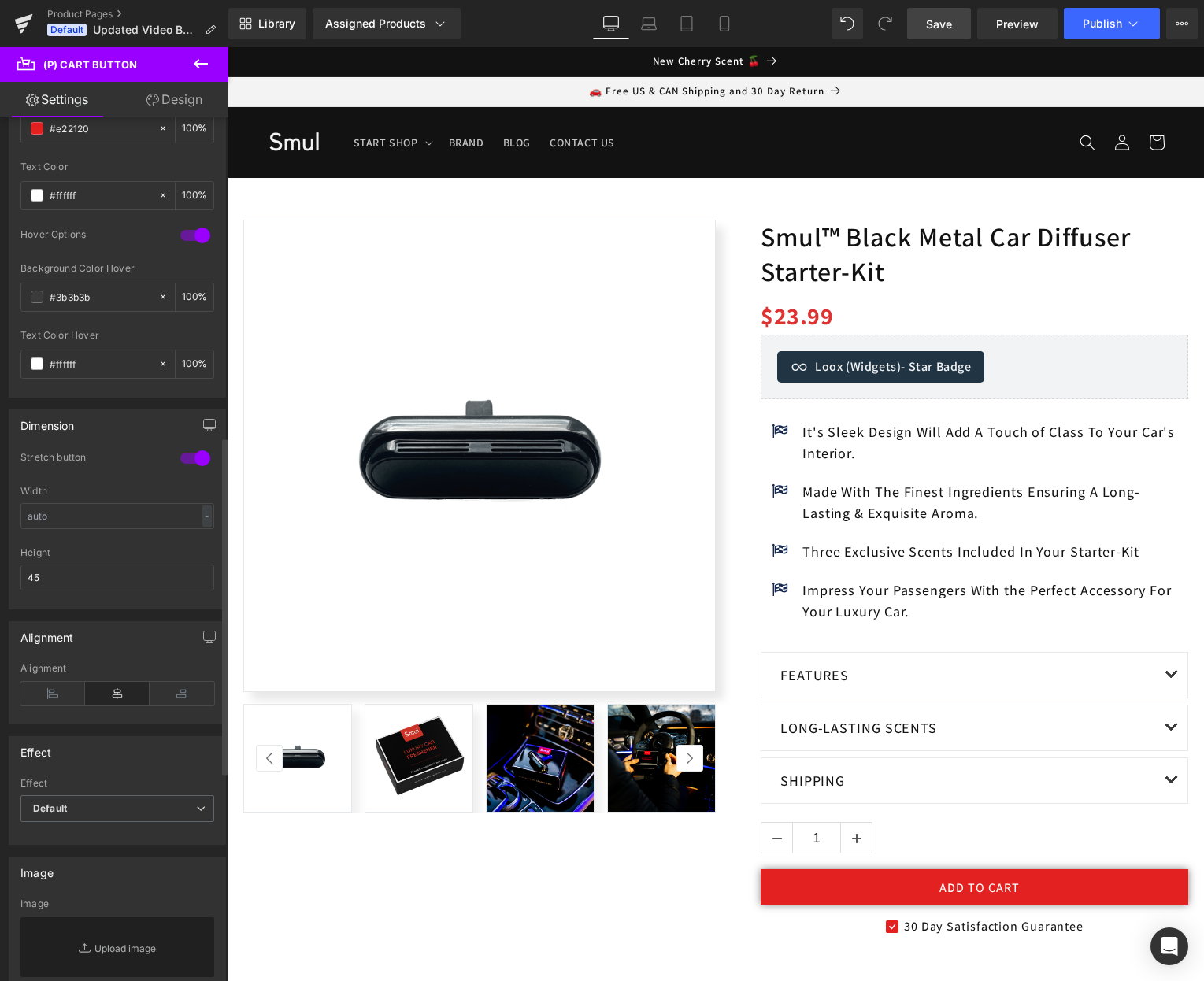
scroll to position [411, 0]
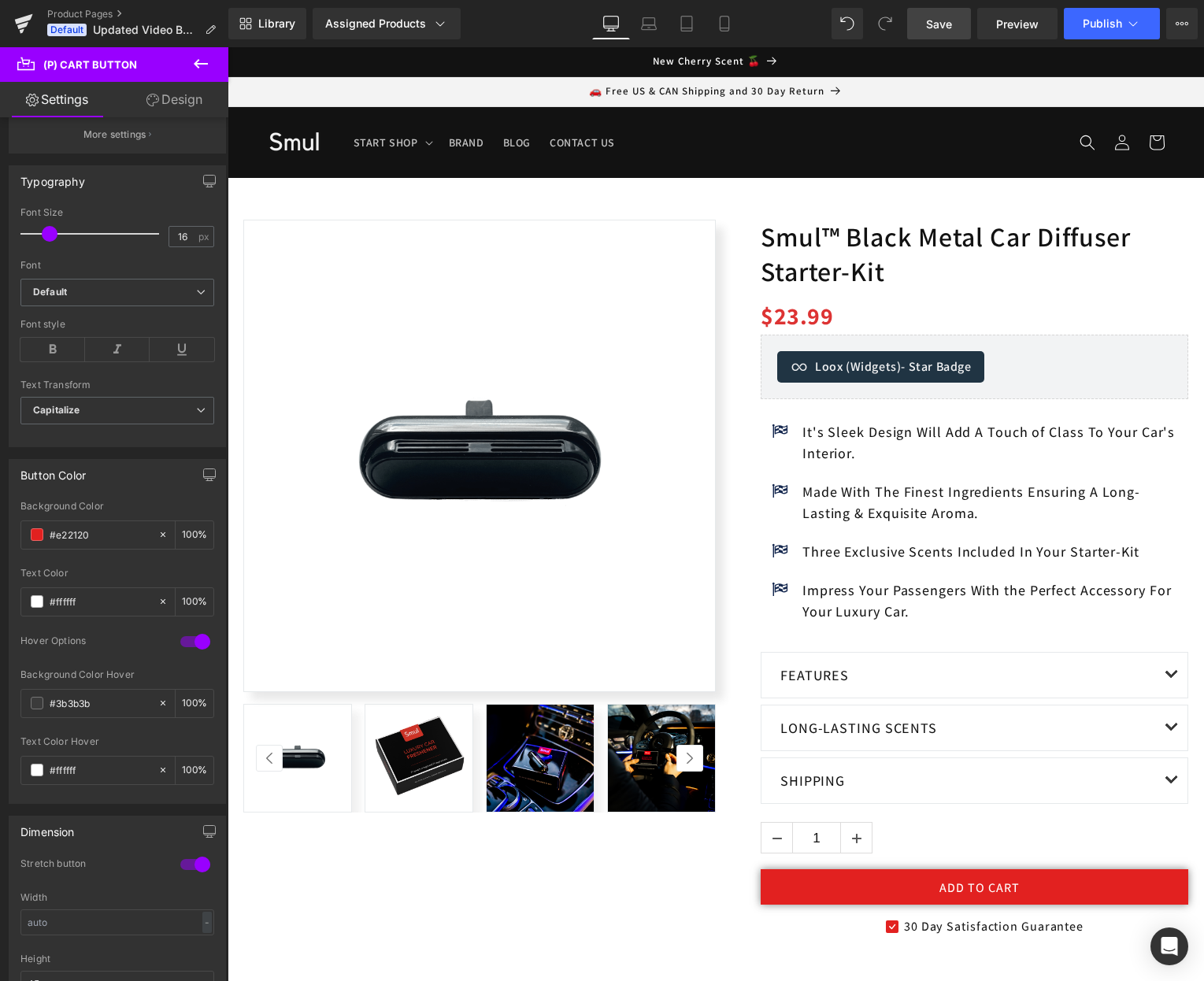
click at [205, 62] on icon at bounding box center [200, 64] width 19 height 19
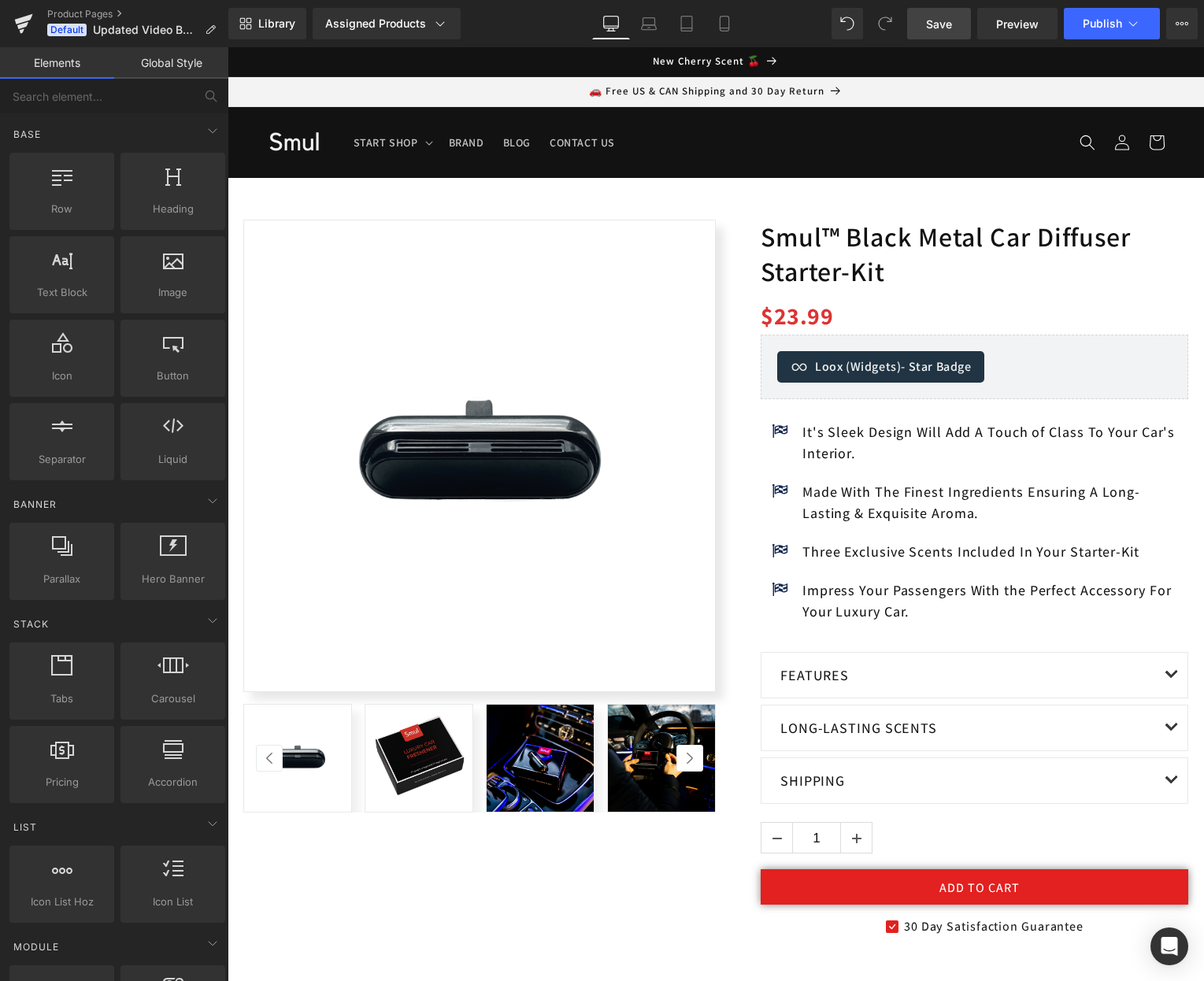
click at [936, 24] on span "Save" at bounding box center [938, 24] width 26 height 16
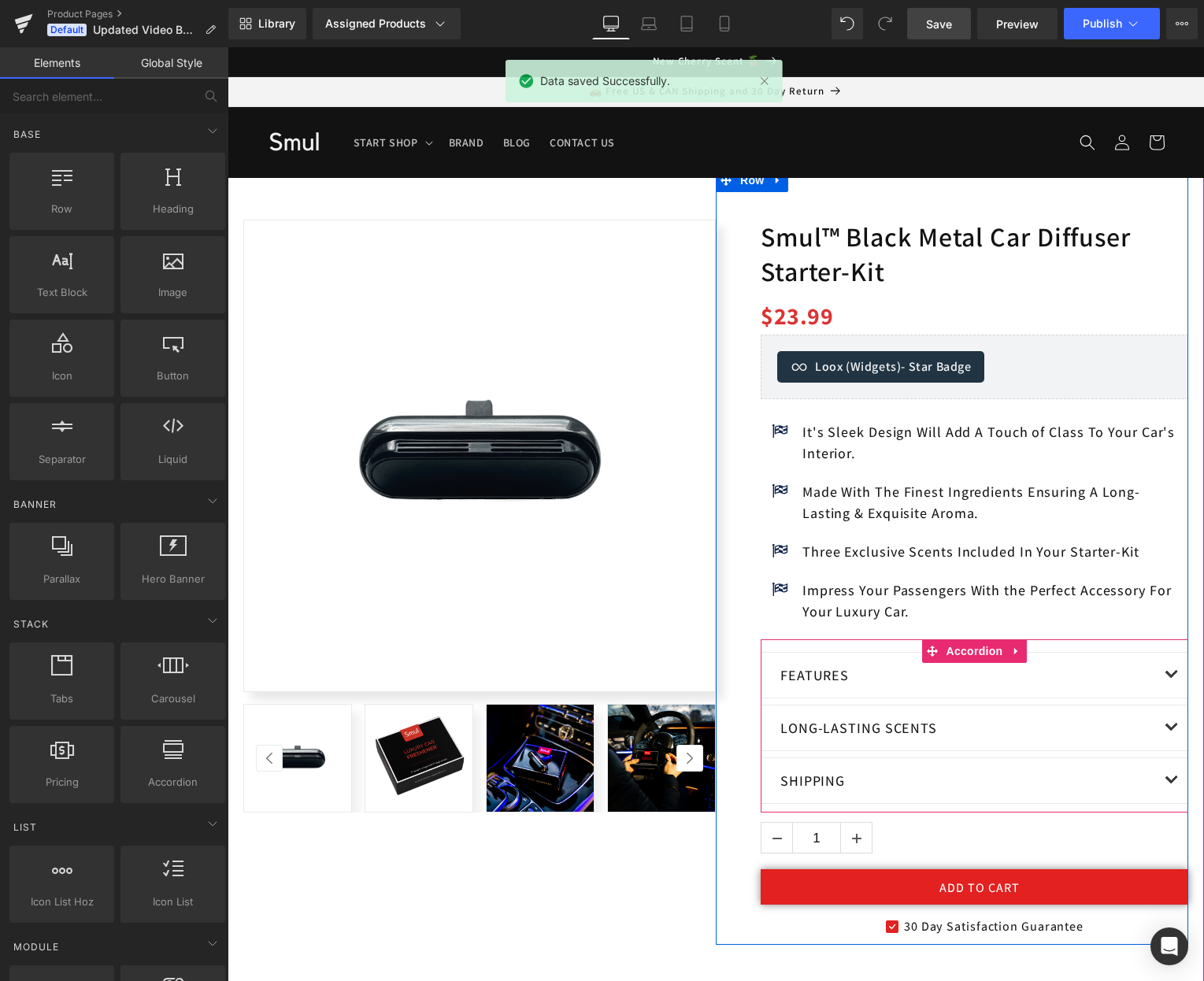
click at [1172, 731] on span "button" at bounding box center [1172, 731] width 0 height 0
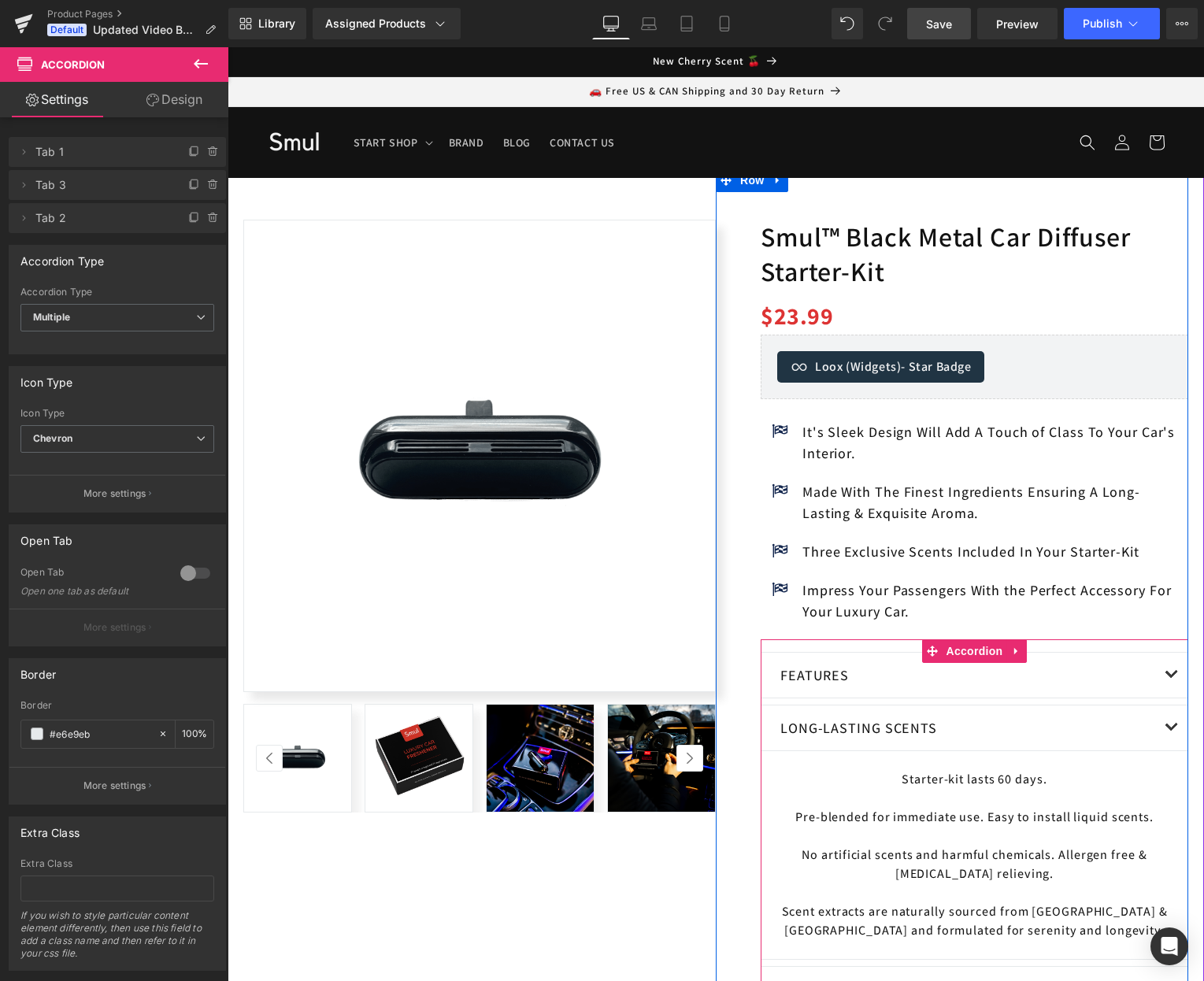
click at [1172, 731] on span "button" at bounding box center [1172, 731] width 0 height 0
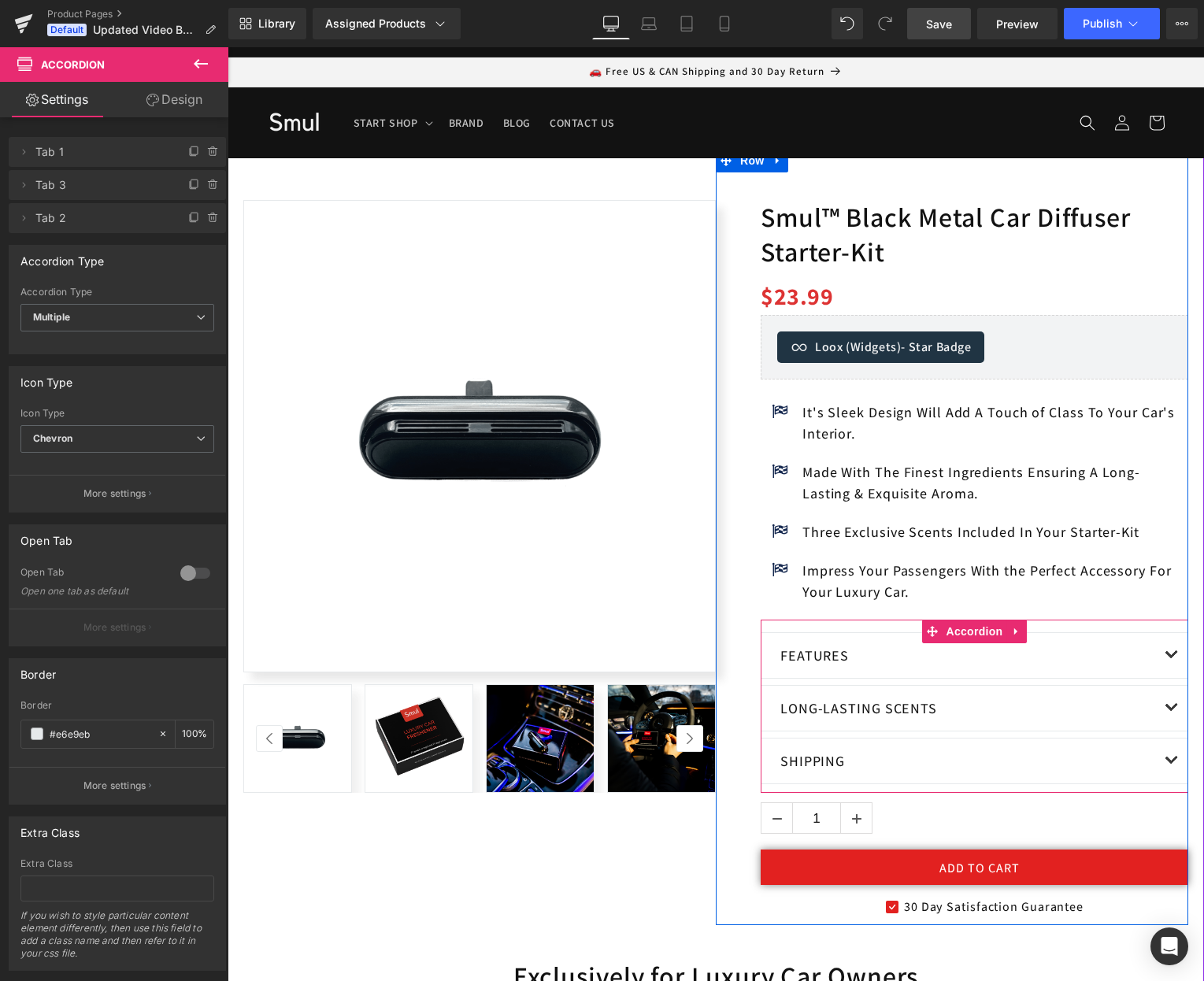
scroll to position [59, 0]
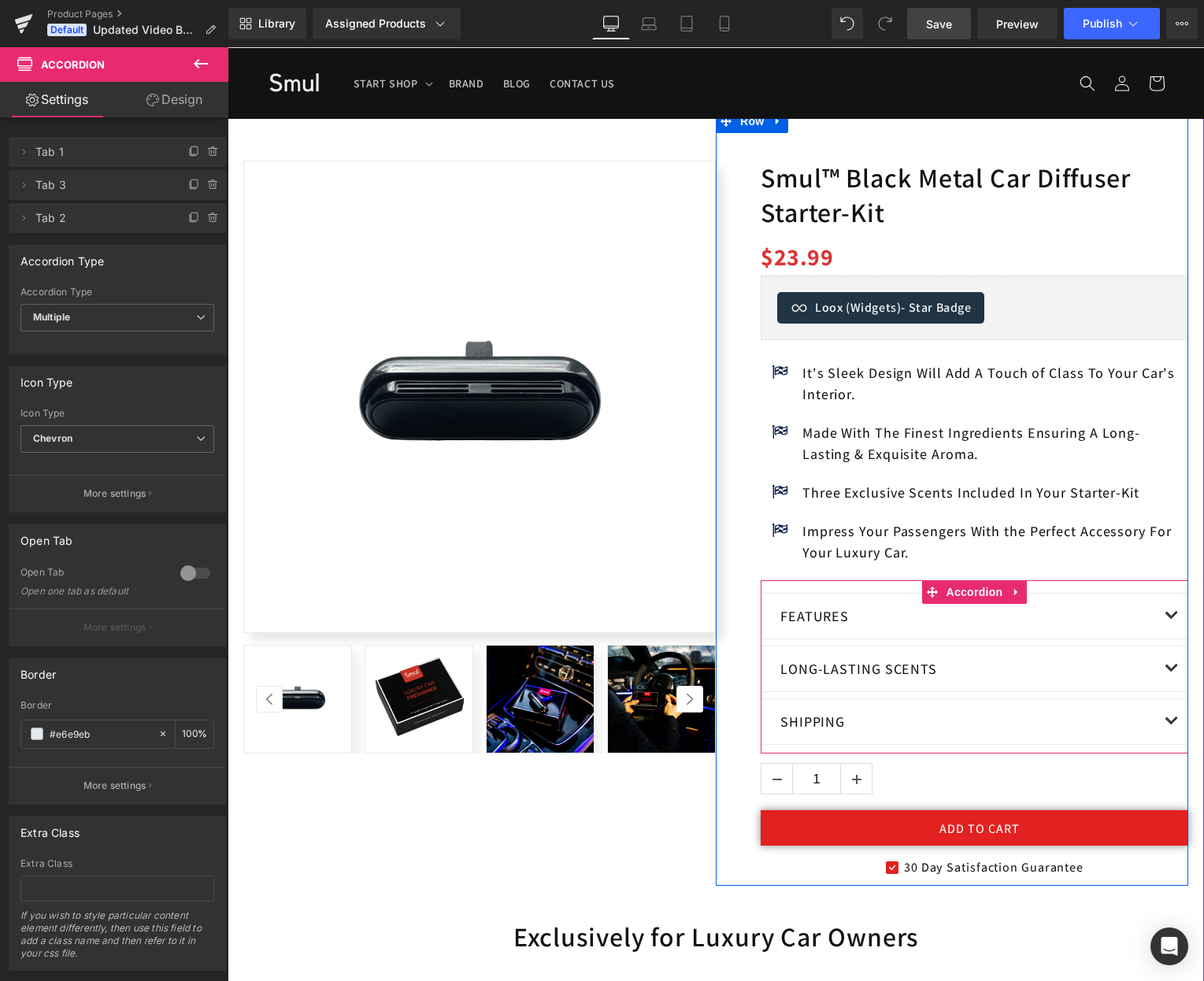
click at [1156, 615] on button "button" at bounding box center [1171, 617] width 31 height 45
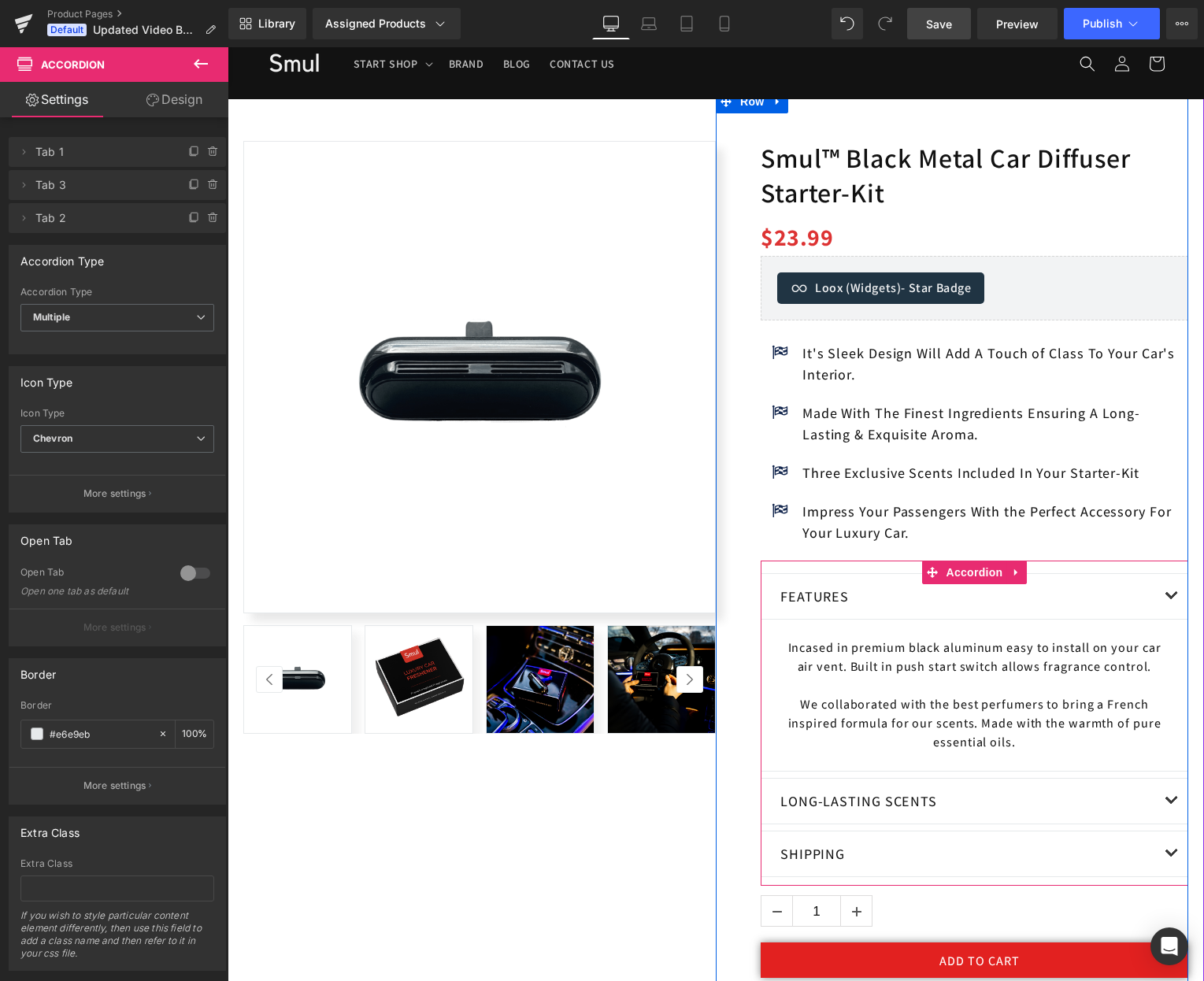
scroll to position [206, 0]
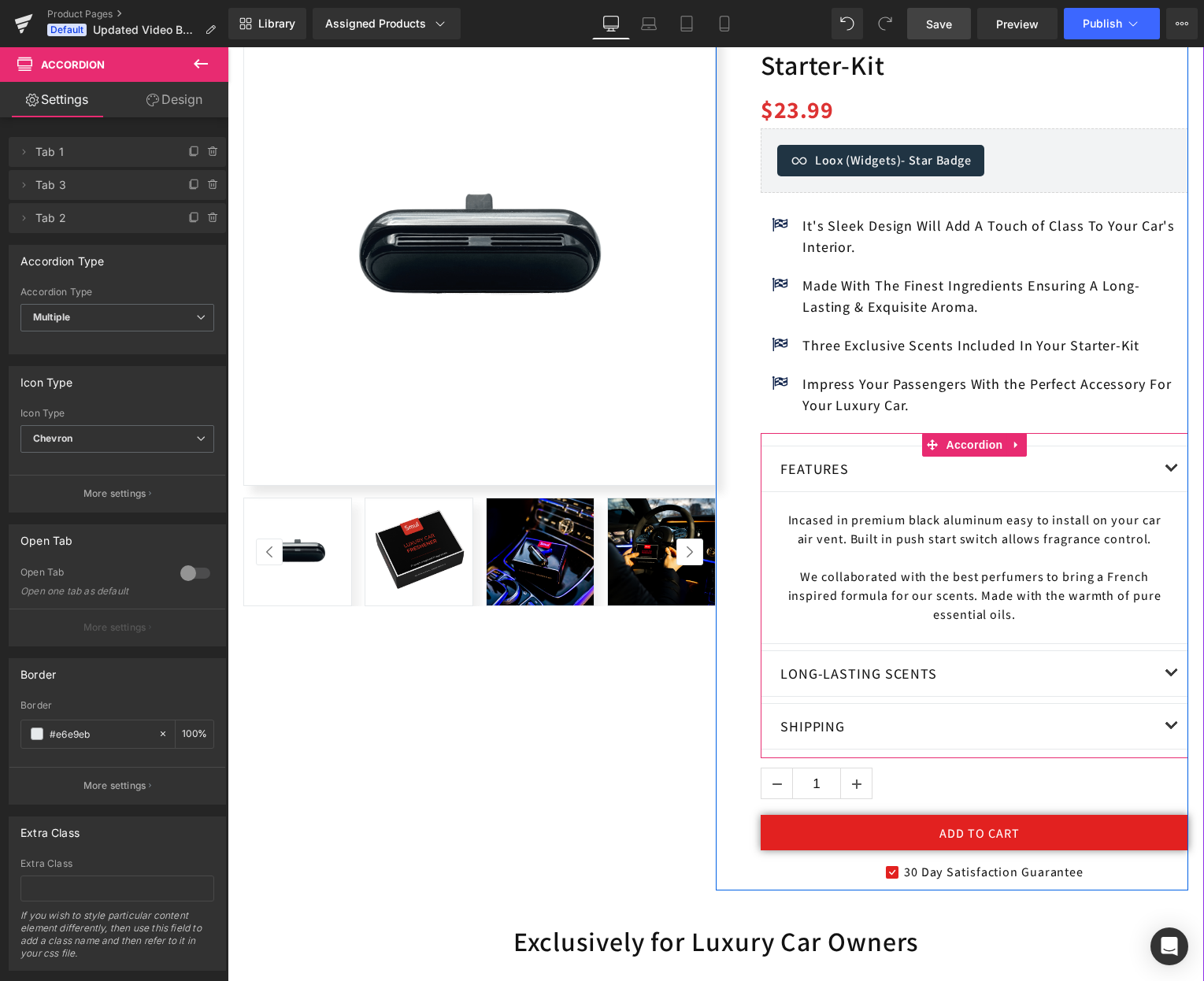
click at [1164, 670] on button "button" at bounding box center [1171, 674] width 31 height 45
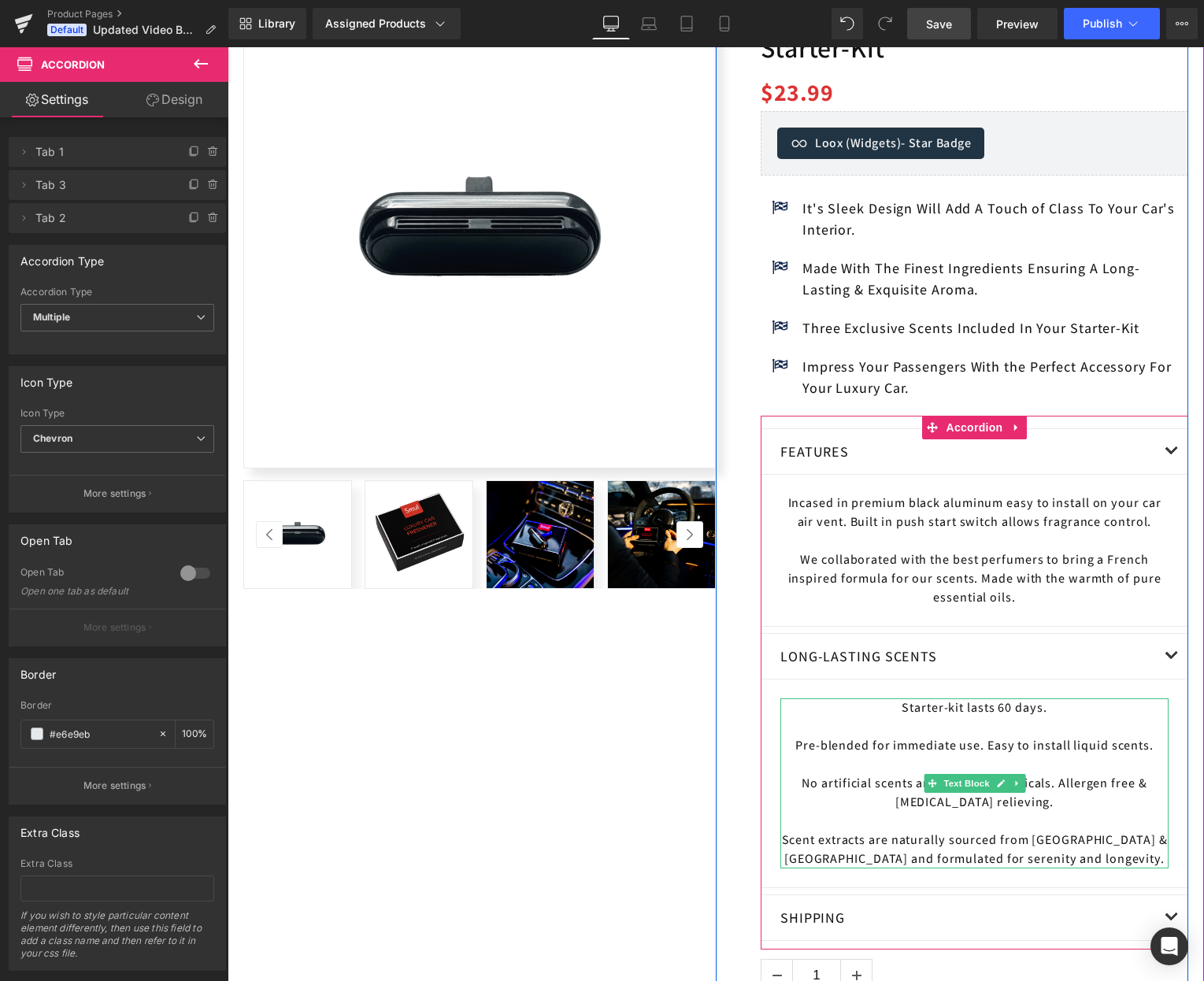
scroll to position [243, 0]
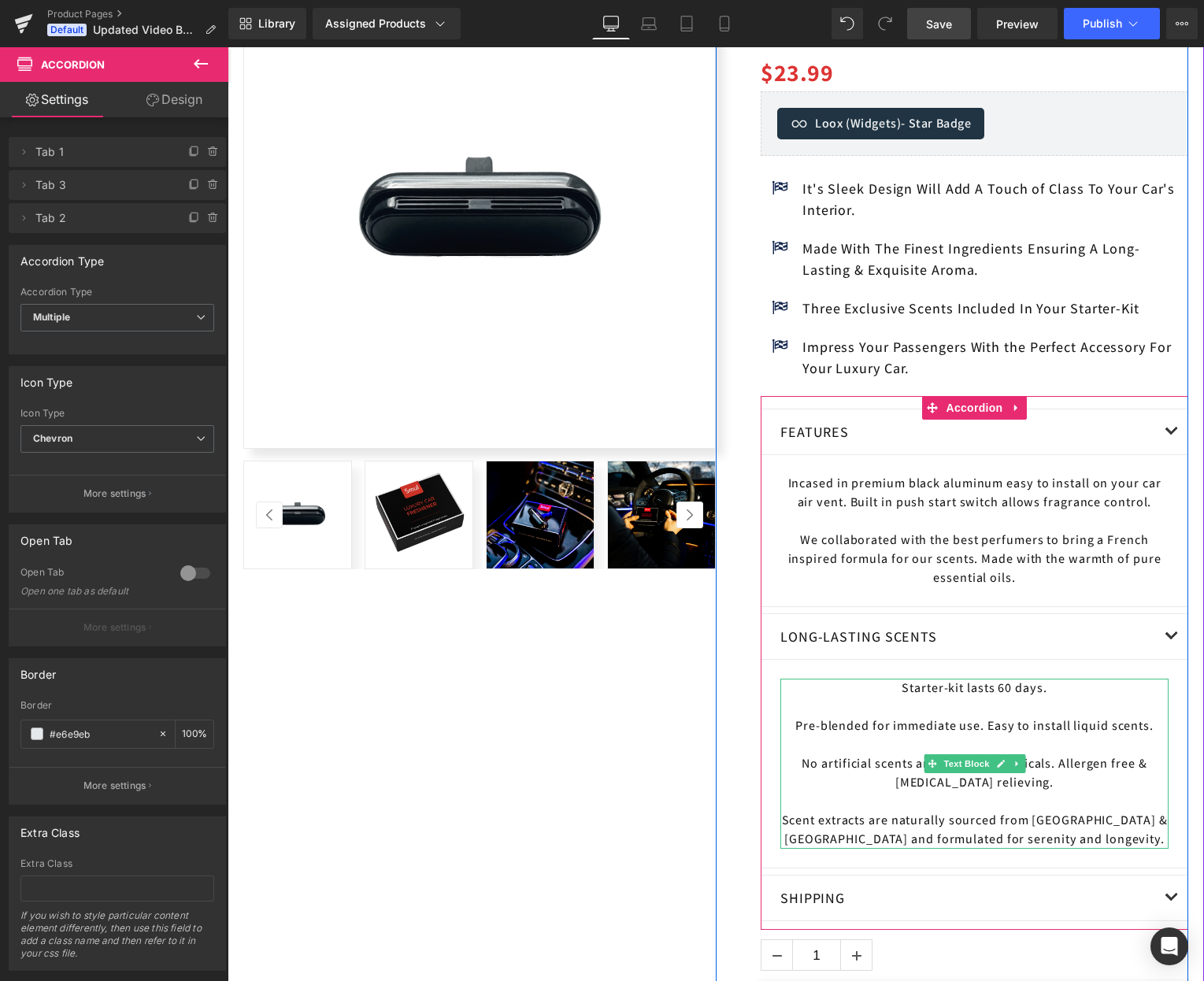
click at [1028, 784] on div "No artificial scents and harmful chemicals. Allergen free & [MEDICAL_DATA] reli…" at bounding box center [974, 774] width 388 height 38
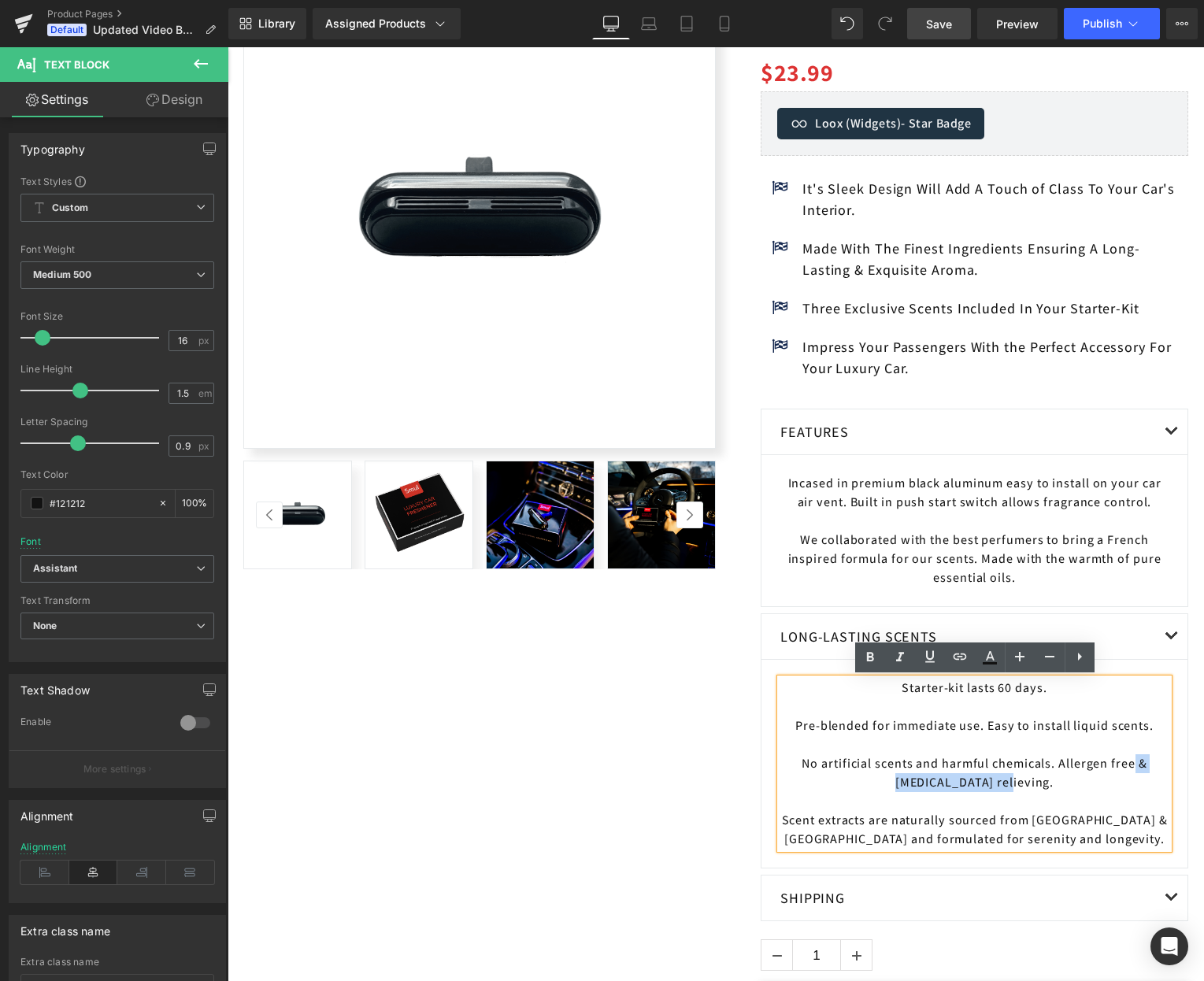
drag, startPoint x: 1025, startPoint y: 786, endPoint x: 1134, endPoint y: 766, distance: 110.8
click at [1134, 766] on div "No artificial scents and harmful chemicals. Allergen free & [MEDICAL_DATA] reli…" at bounding box center [974, 774] width 388 height 38
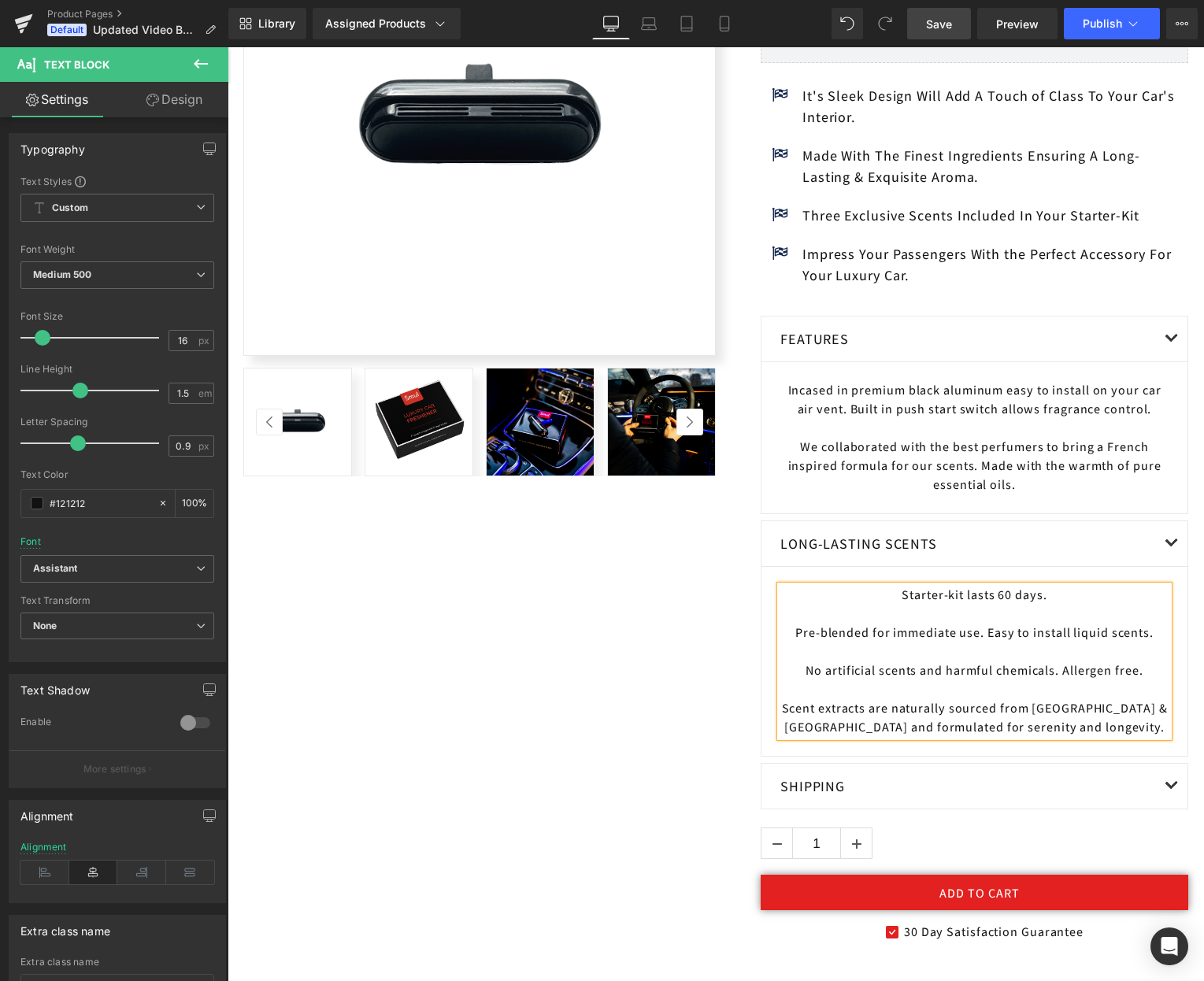
scroll to position [356, 0]
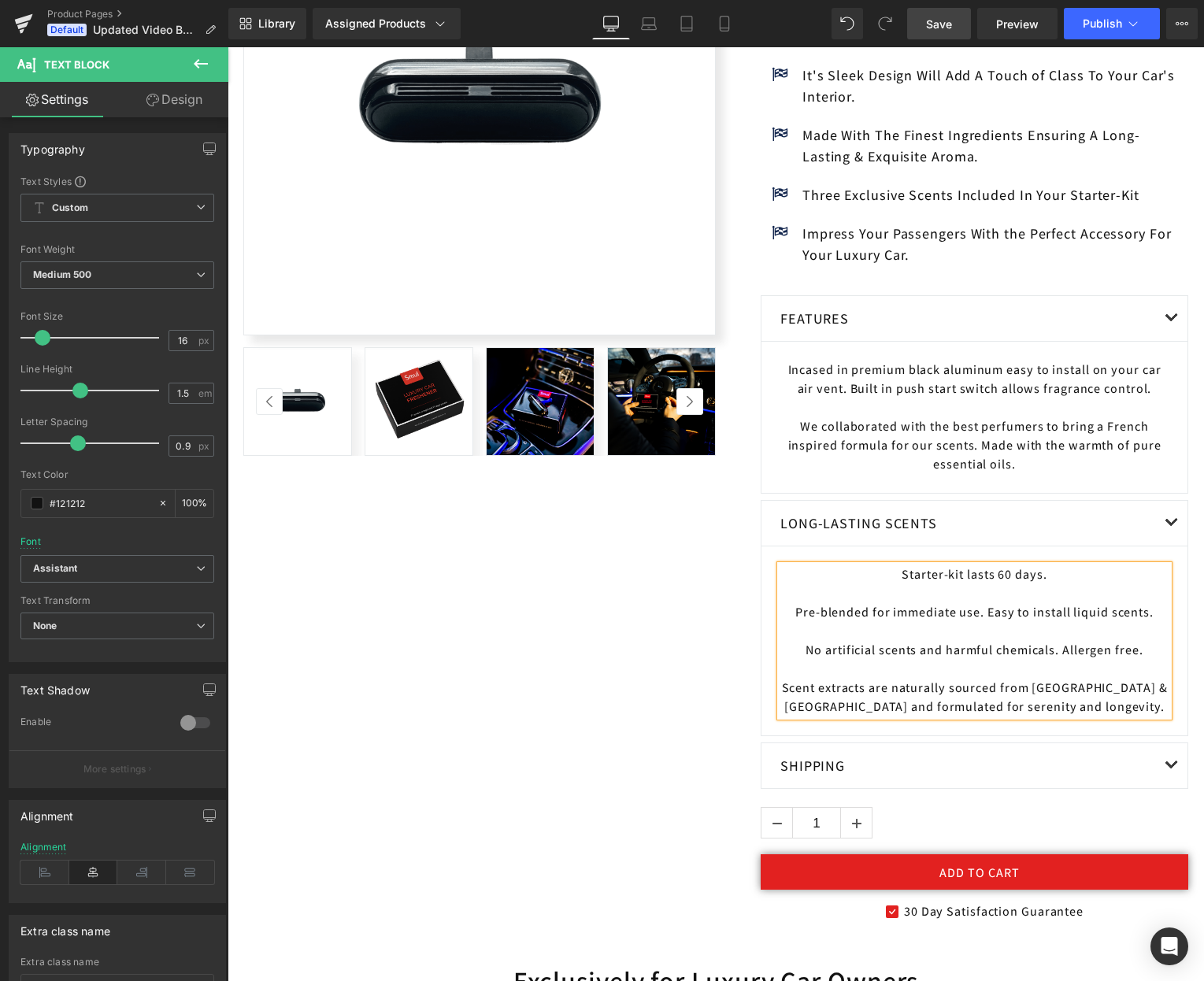
click at [1169, 519] on button "button" at bounding box center [1171, 523] width 31 height 45
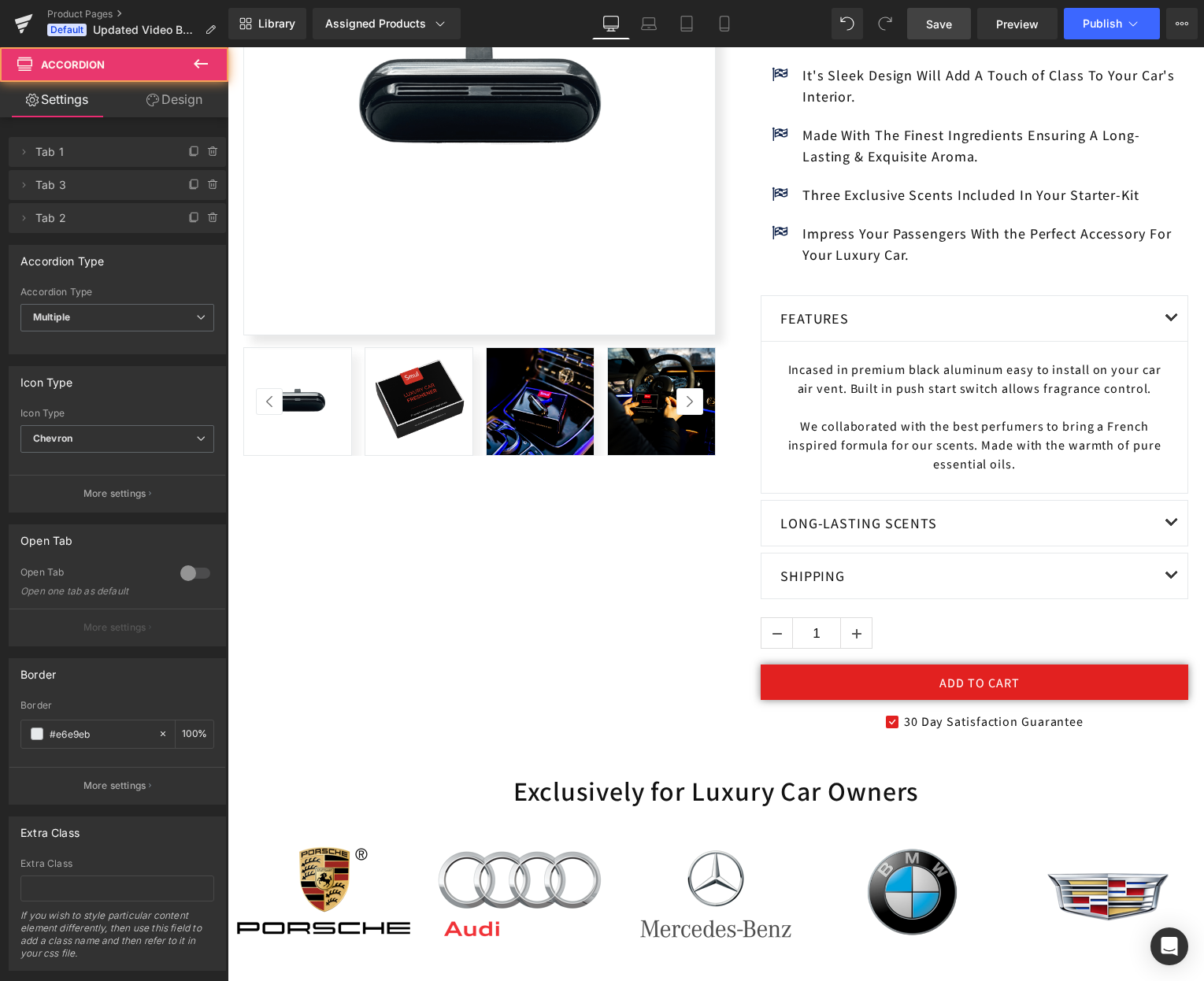
click at [1173, 582] on button "button" at bounding box center [1171, 576] width 31 height 45
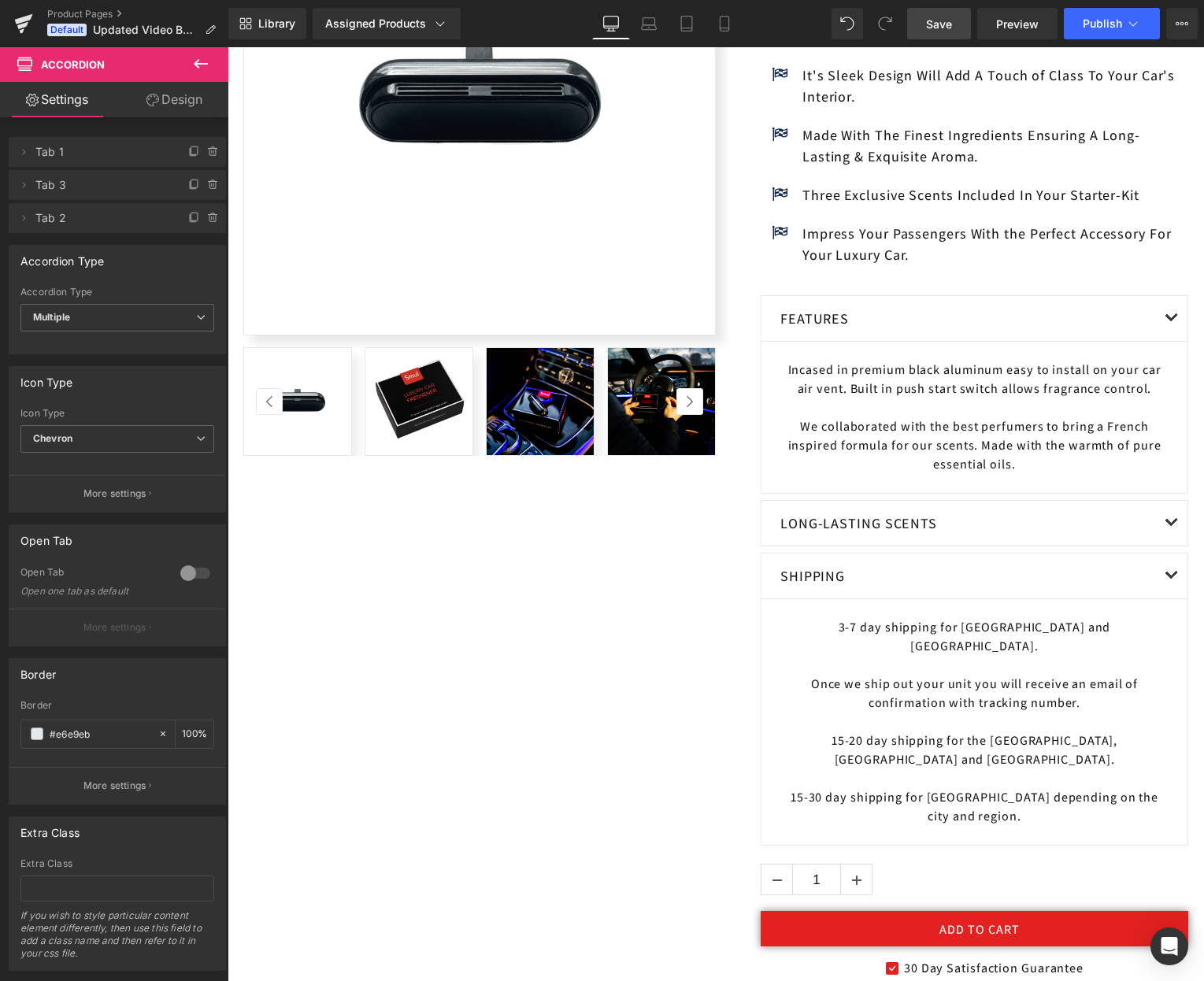
click at [1172, 580] on span "button" at bounding box center [1172, 580] width 0 height 0
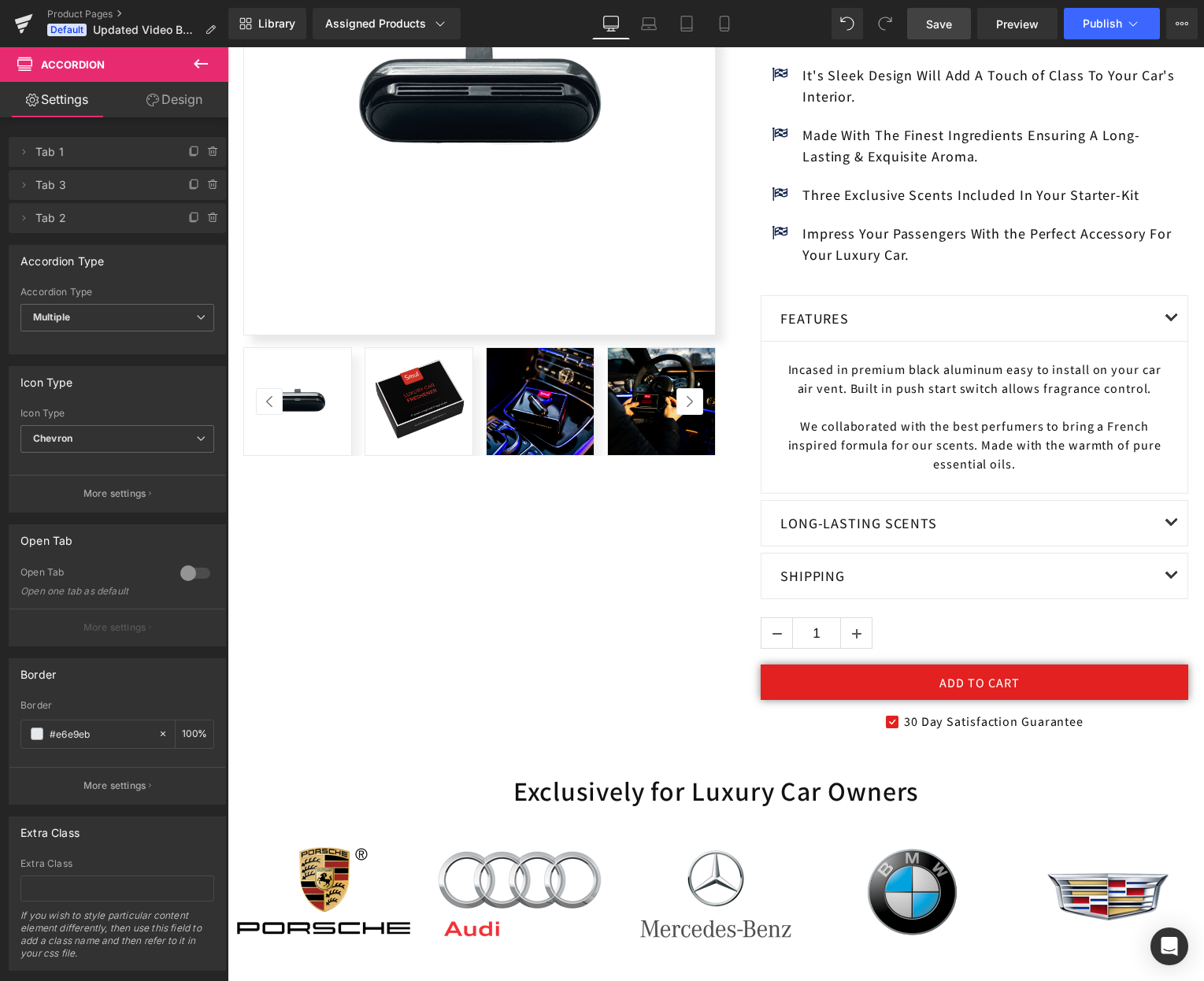
click at [1175, 318] on button "button" at bounding box center [1171, 319] width 31 height 45
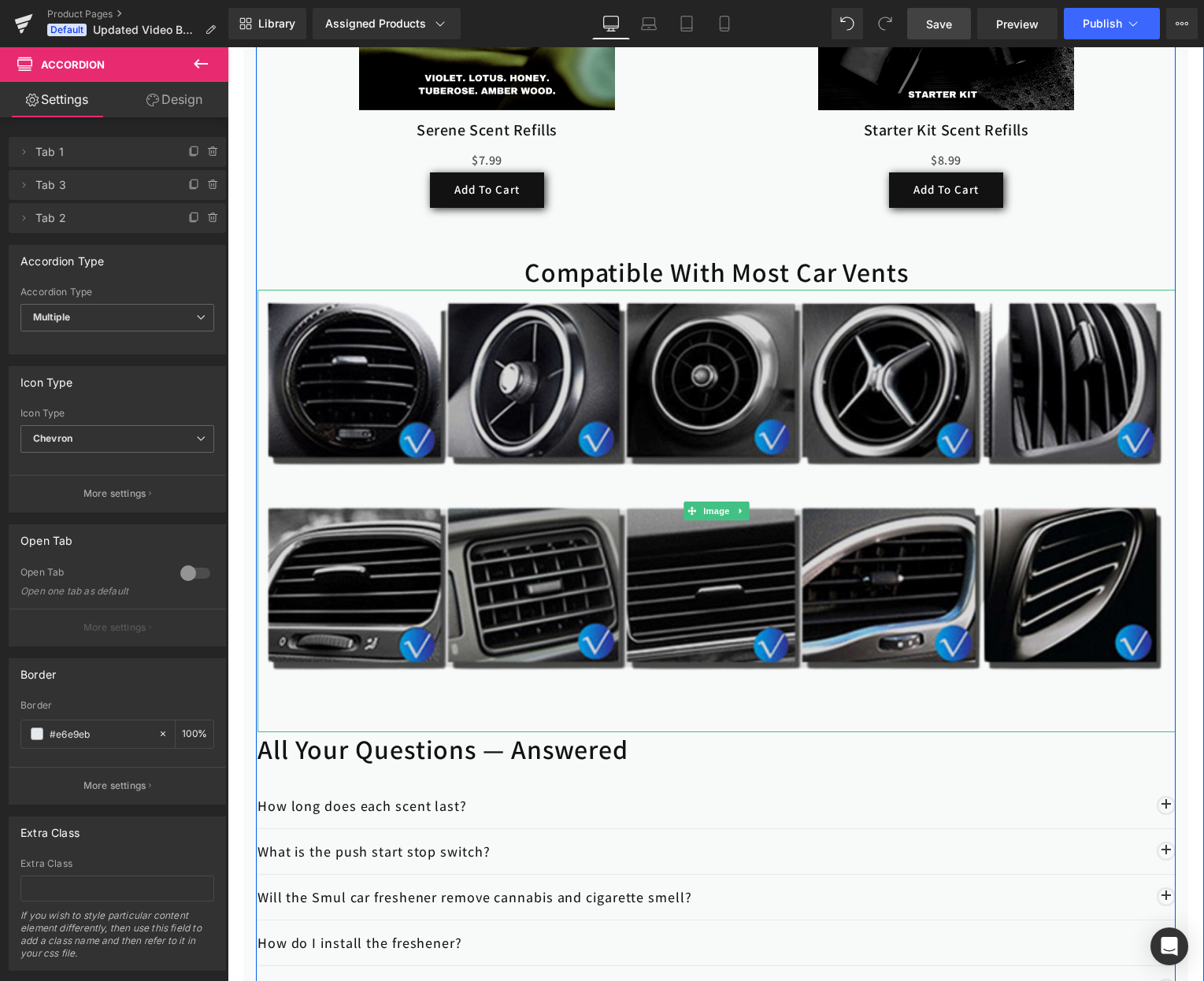
scroll to position [2987, 0]
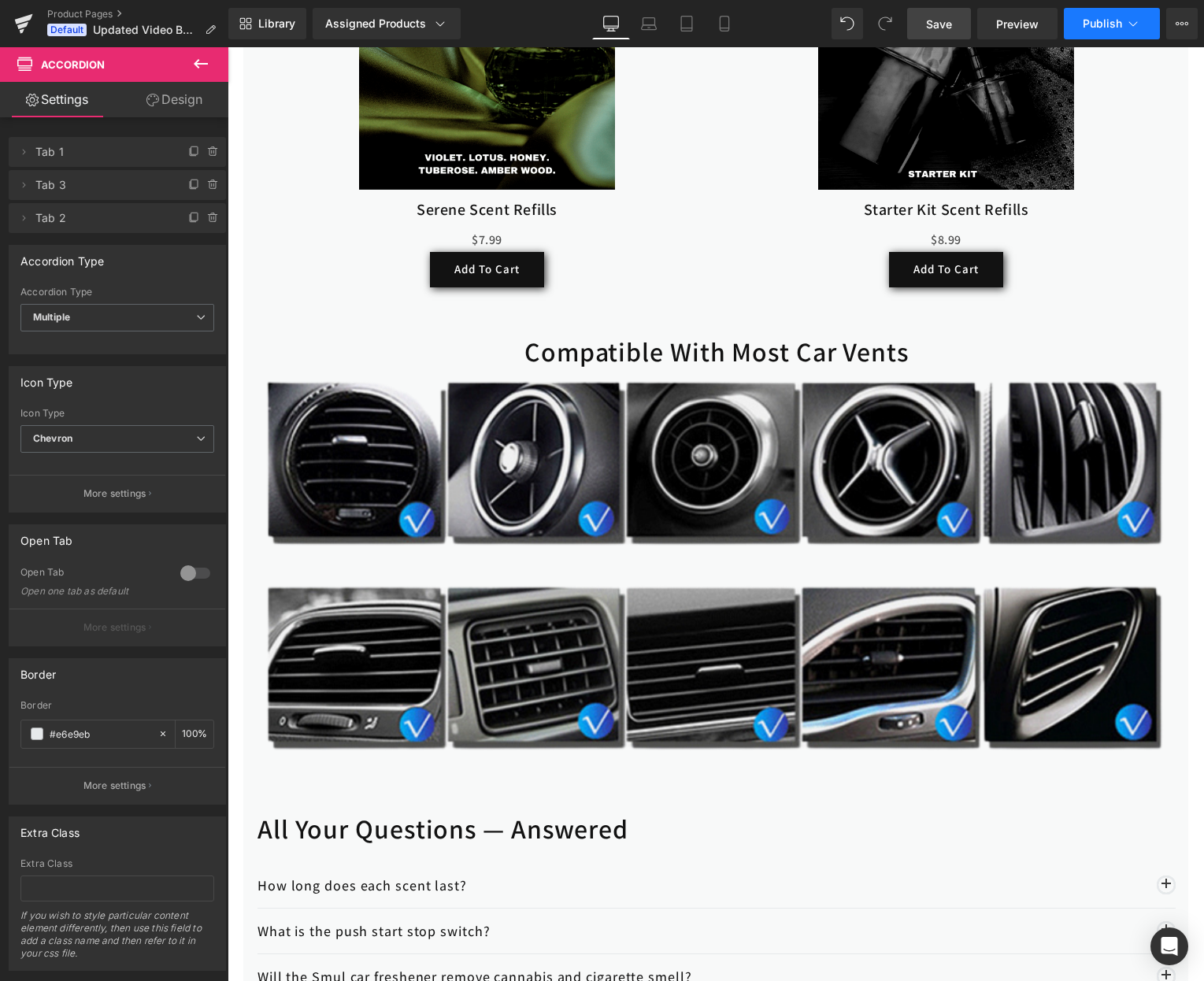
click at [1134, 28] on icon at bounding box center [1133, 24] width 16 height 16
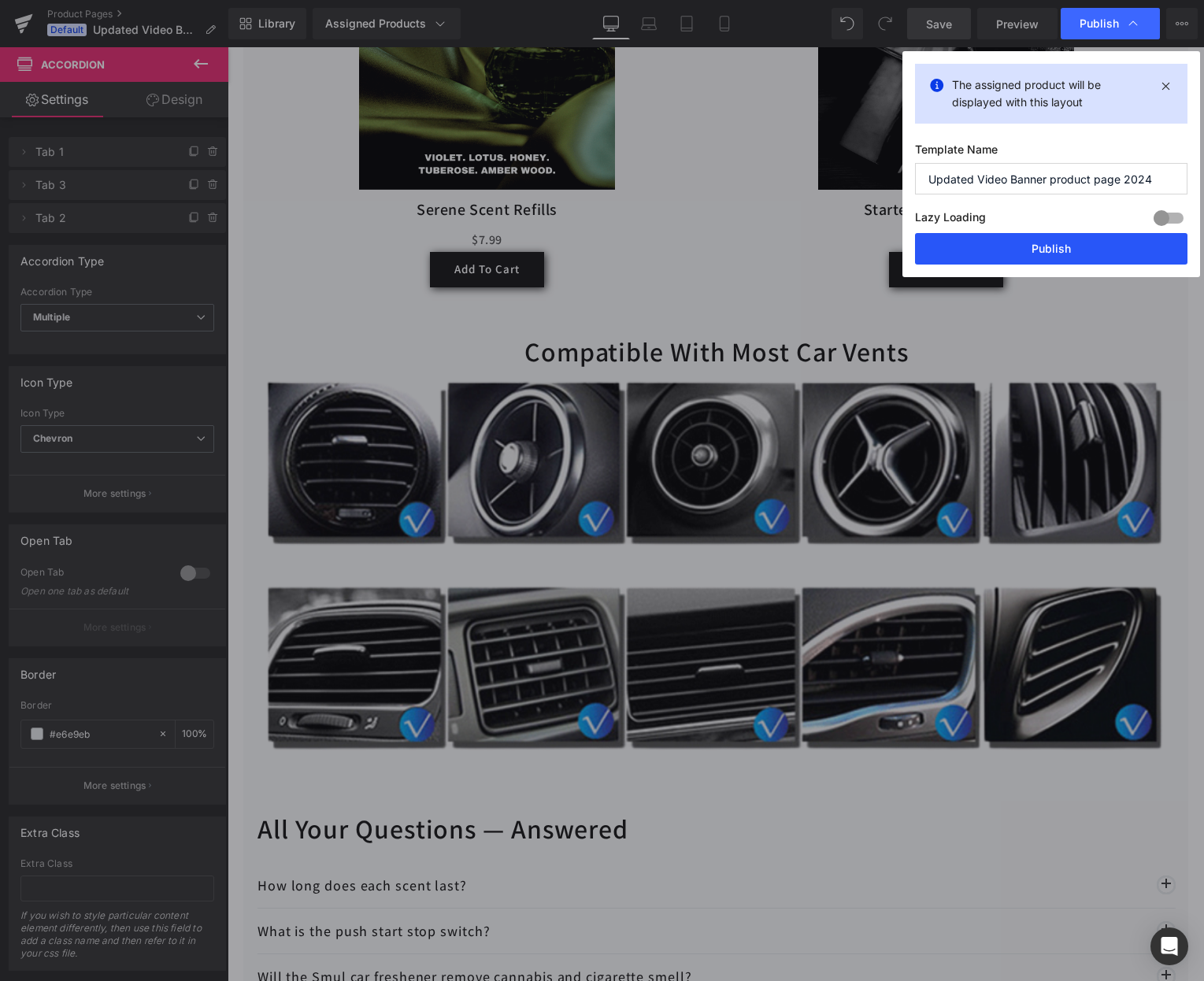
click at [1077, 243] on button "Publish" at bounding box center [1051, 249] width 273 height 31
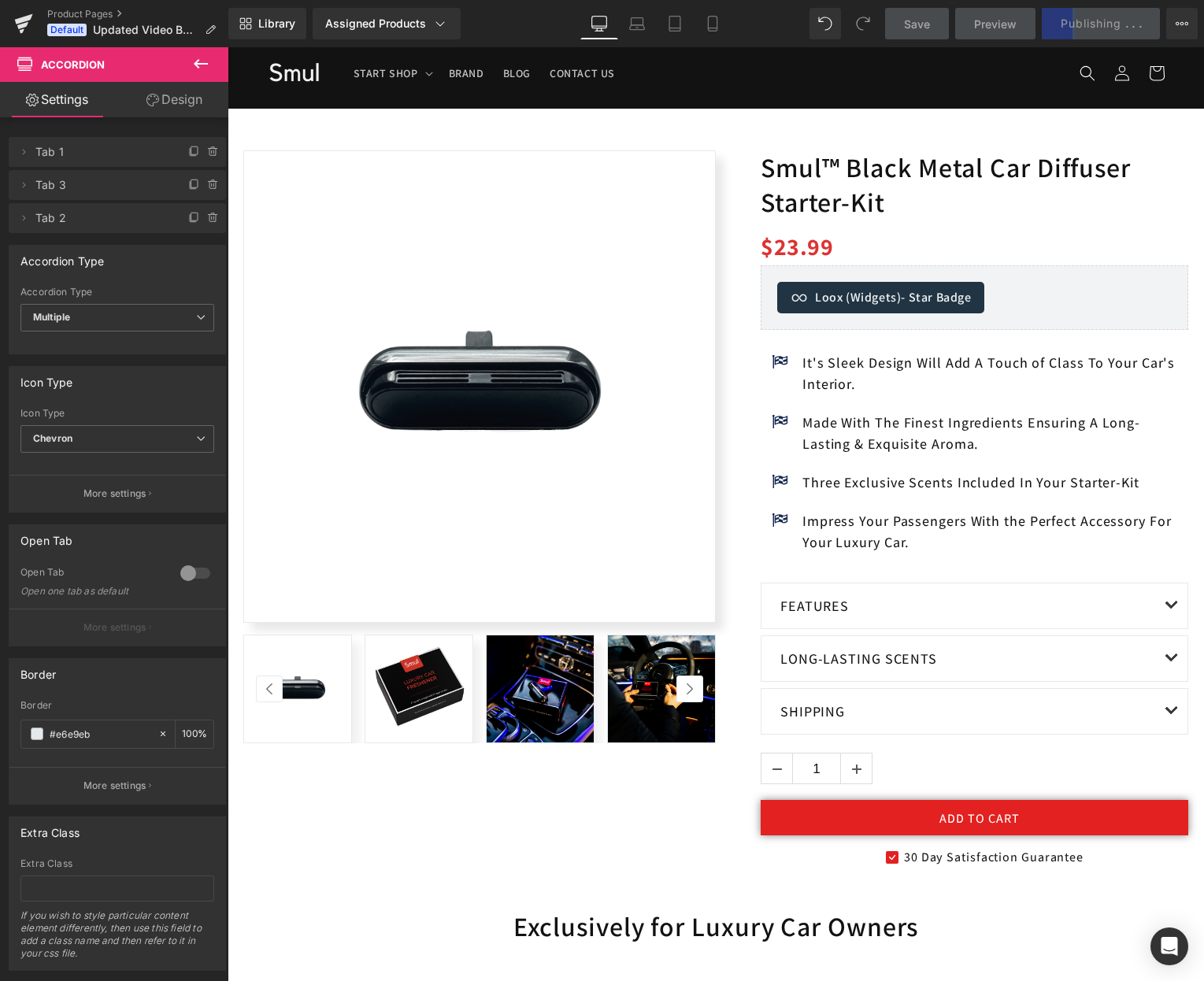
scroll to position [0, 0]
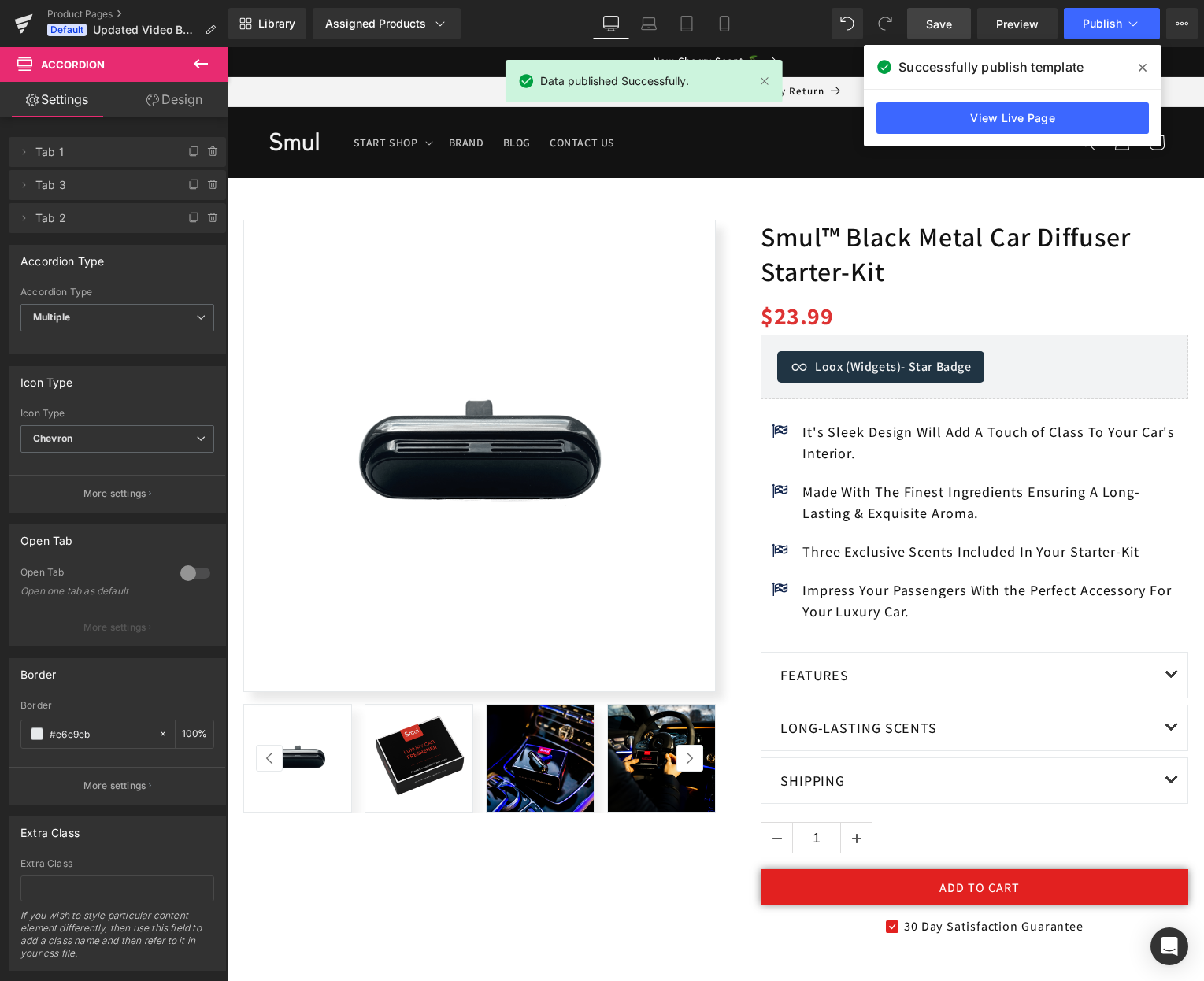
click at [1142, 66] on icon at bounding box center [1142, 67] width 8 height 13
